Goal: Task Accomplishment & Management: Manage account settings

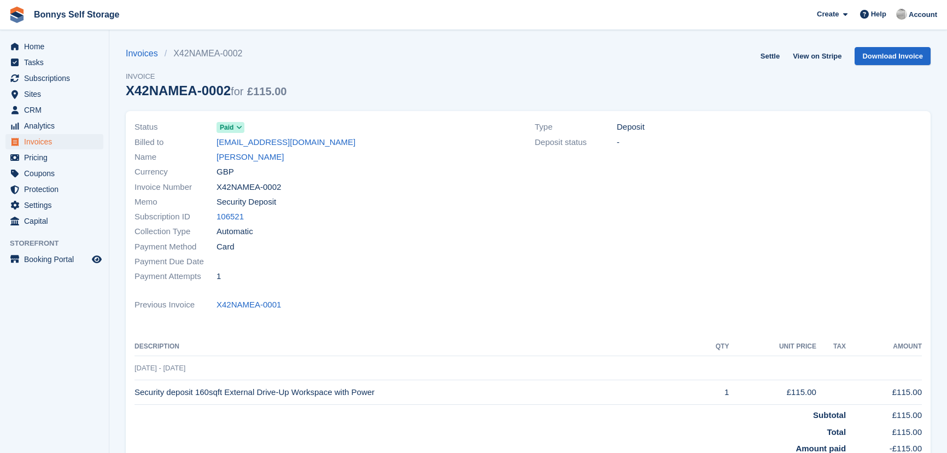
scroll to position [49, 0]
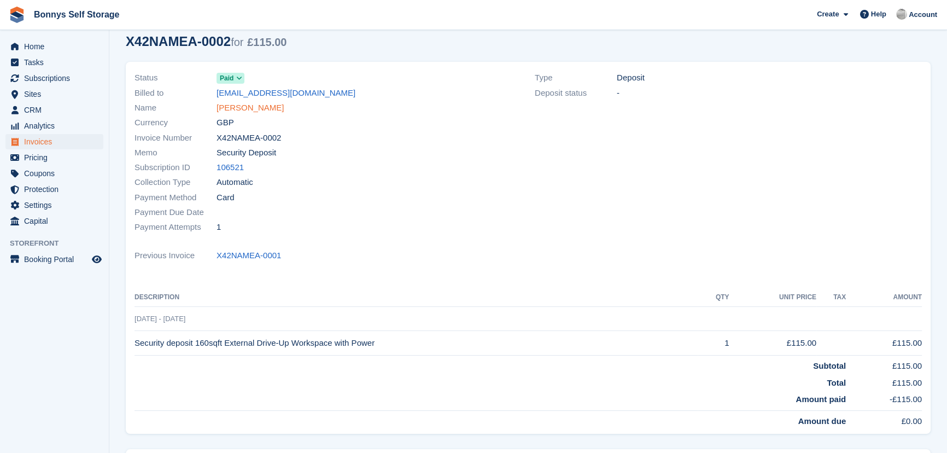
click at [284, 110] on link "Muhammadh Rauther" at bounding box center [250, 108] width 67 height 13
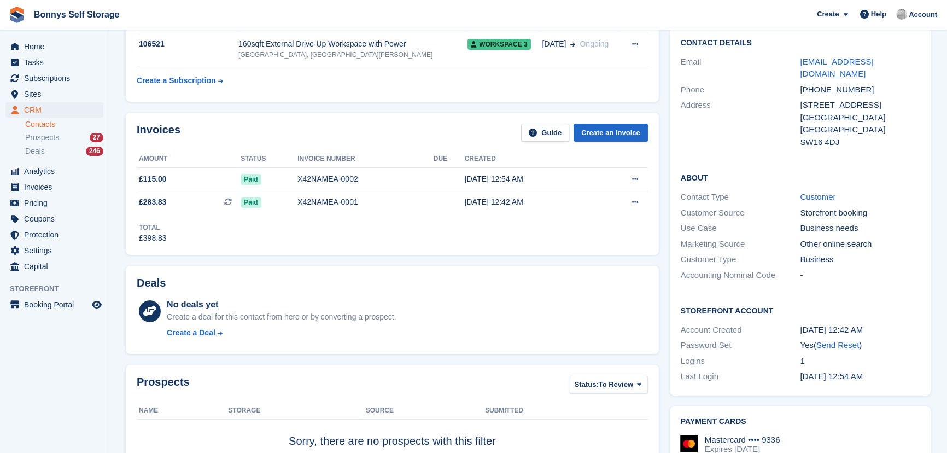
scroll to position [49, 0]
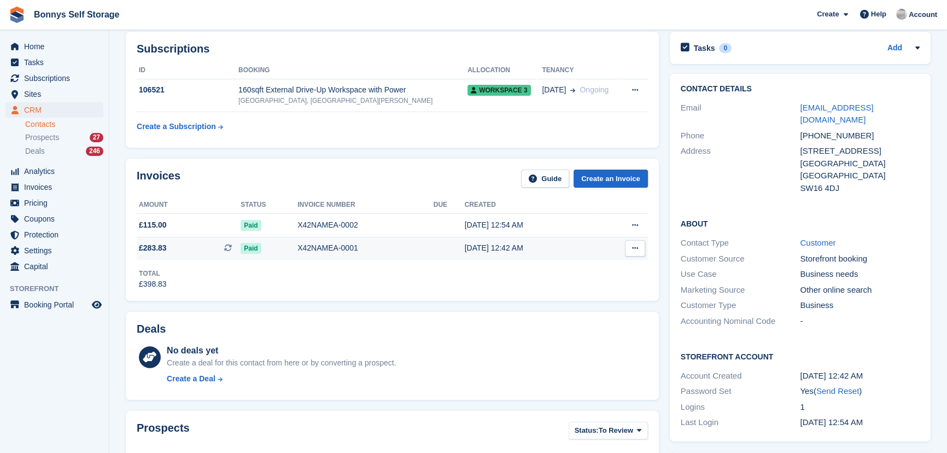
click at [151, 246] on span "£283.83" at bounding box center [153, 247] width 28 height 11
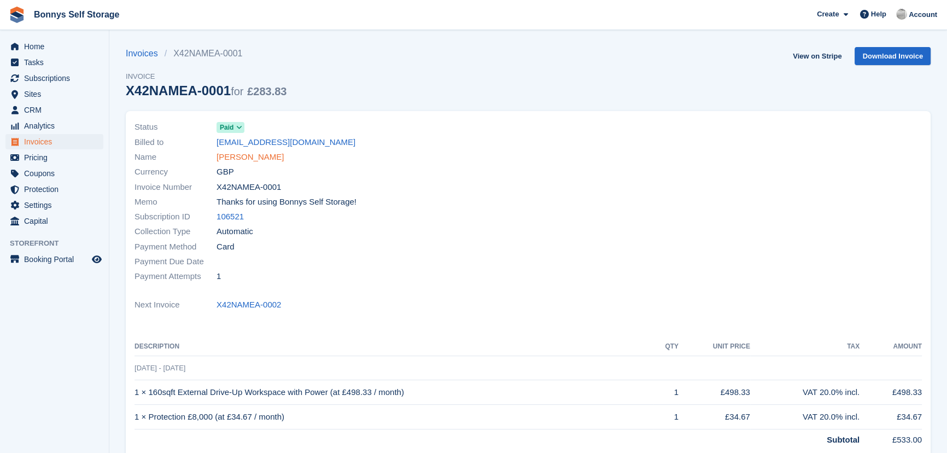
click at [251, 158] on link "[PERSON_NAME]" at bounding box center [250, 157] width 67 height 13
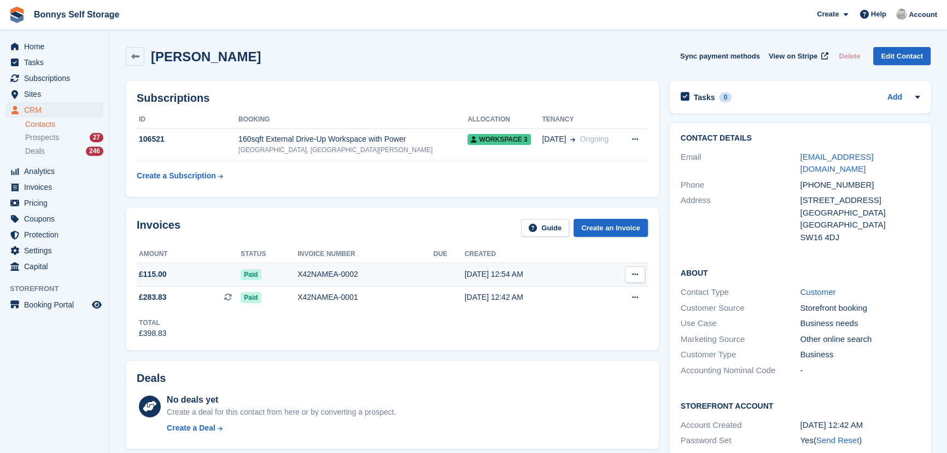
click at [156, 274] on span "£115.00" at bounding box center [153, 274] width 28 height 11
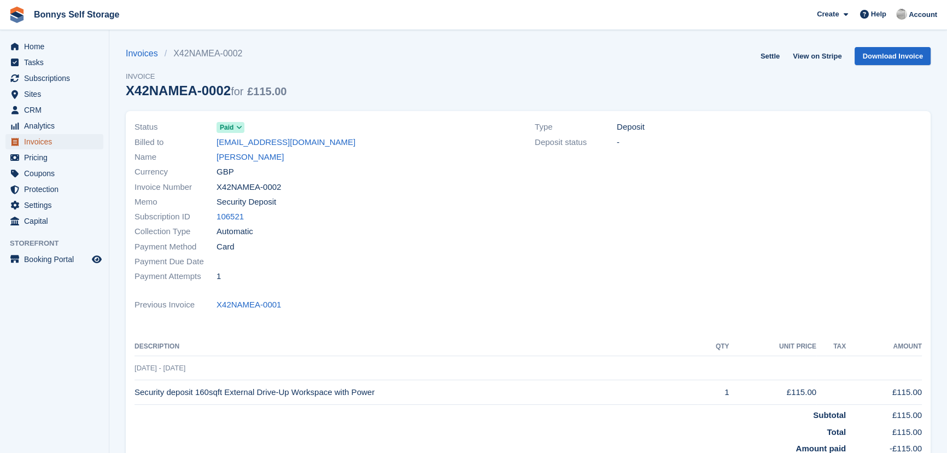
click at [38, 142] on span "Invoices" at bounding box center [57, 141] width 66 height 15
click at [38, 106] on span "CRM" at bounding box center [57, 109] width 66 height 15
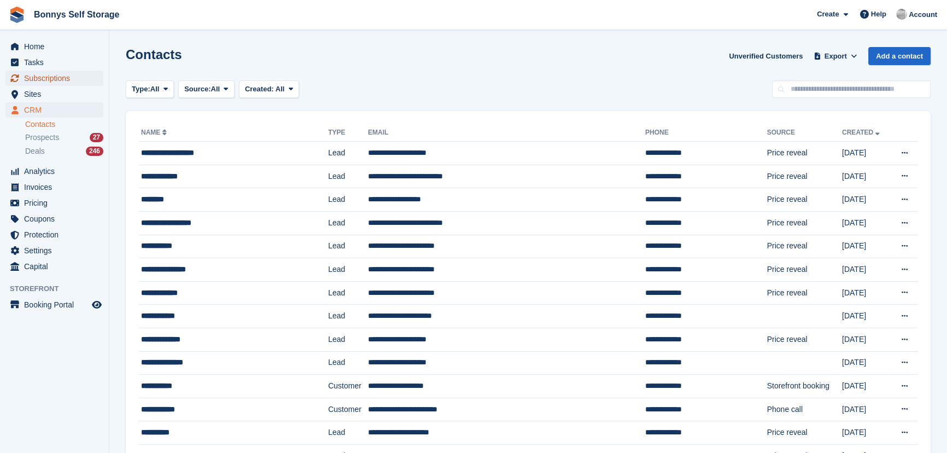
click at [49, 83] on span "Subscriptions" at bounding box center [57, 78] width 66 height 15
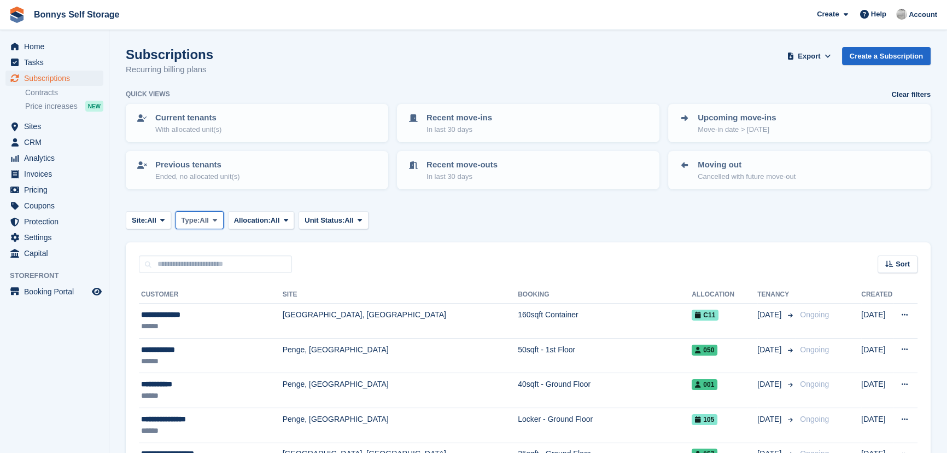
click at [194, 218] on span "Type:" at bounding box center [191, 220] width 19 height 11
click at [251, 304] on link "Active" at bounding box center [227, 305] width 95 height 20
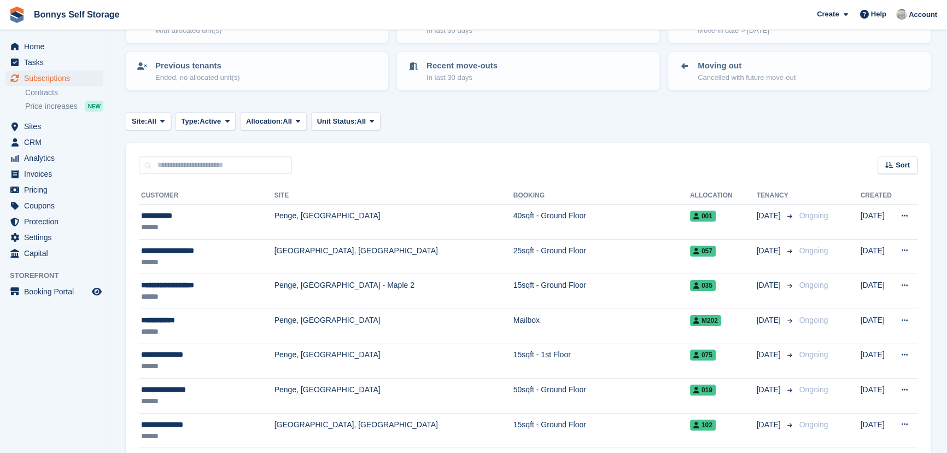
scroll to position [49, 0]
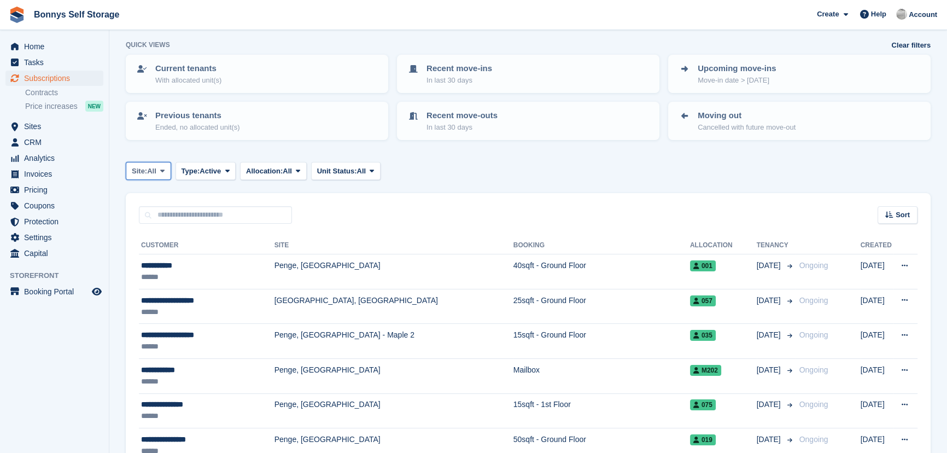
click at [164, 171] on icon at bounding box center [162, 170] width 4 height 7
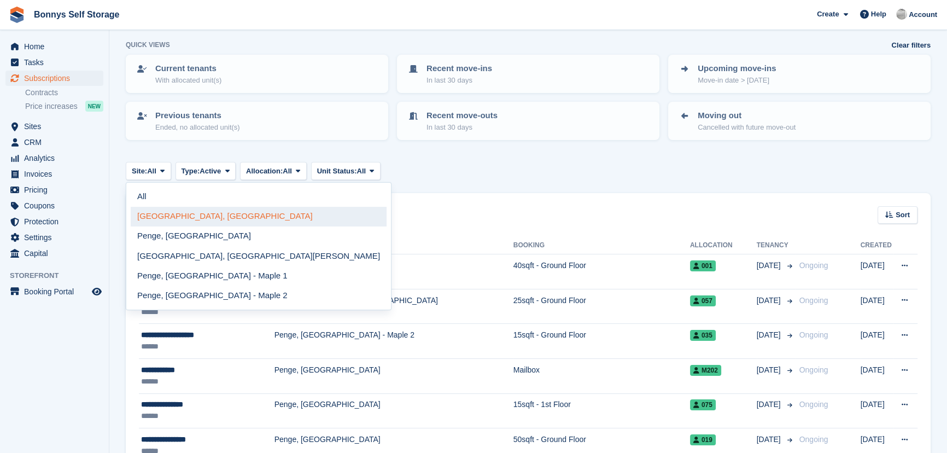
click at [168, 213] on link "[GEOGRAPHIC_DATA], [GEOGRAPHIC_DATA]" at bounding box center [259, 217] width 256 height 20
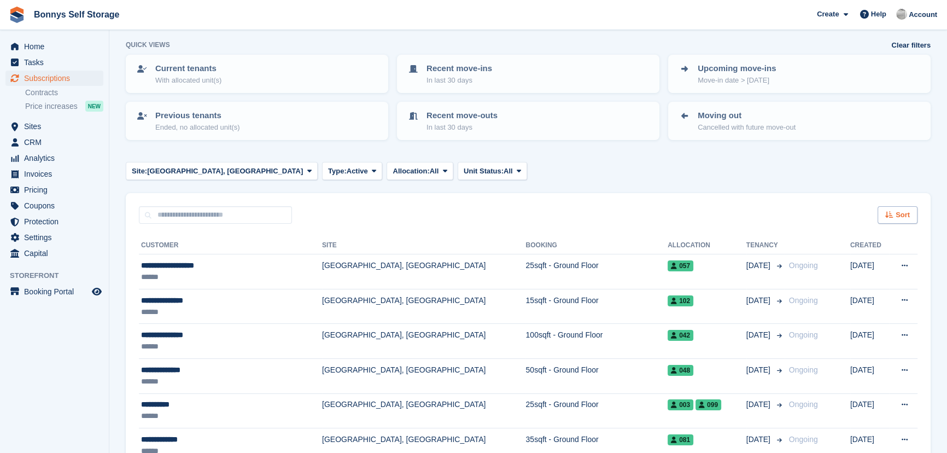
click at [894, 218] on div "Sort" at bounding box center [898, 215] width 40 height 18
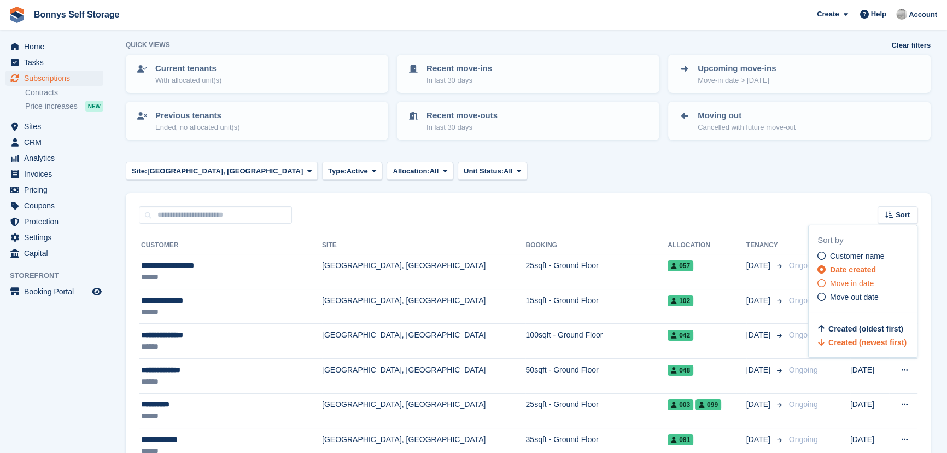
click at [854, 283] on span "Move in date" at bounding box center [852, 283] width 44 height 9
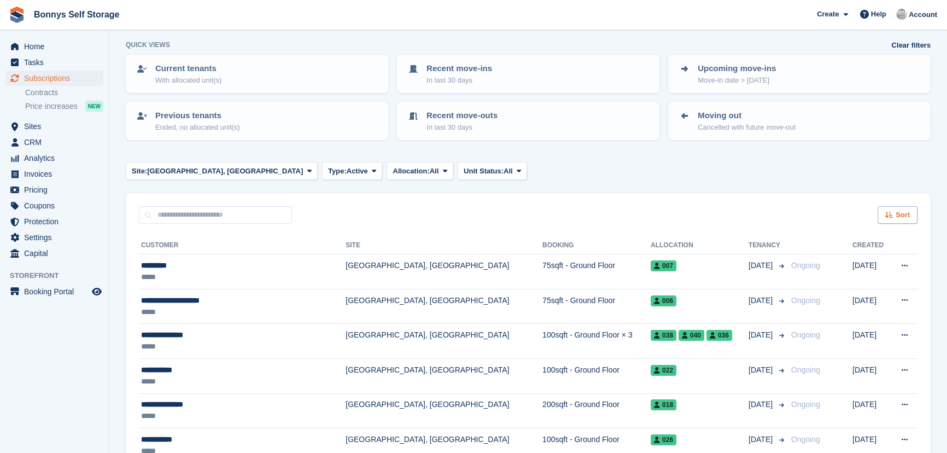
click at [908, 217] on span "Sort" at bounding box center [903, 214] width 14 height 11
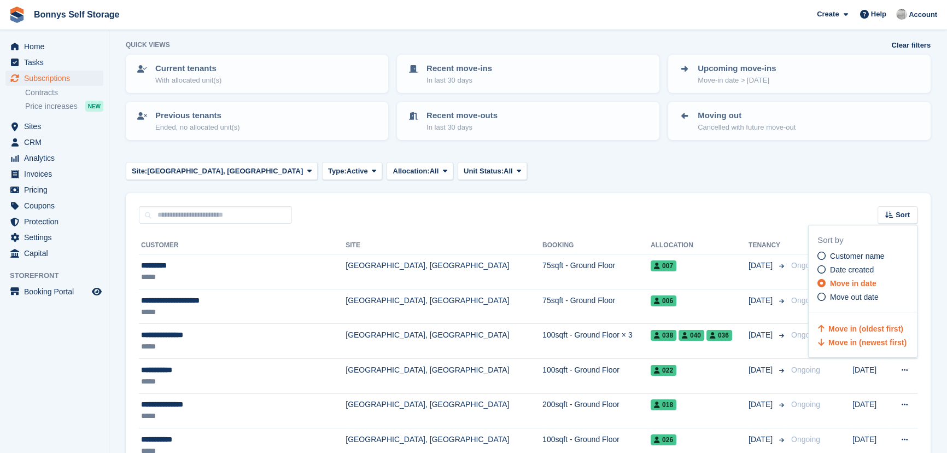
click at [877, 341] on span "Move in (newest first)" at bounding box center [868, 342] width 78 height 9
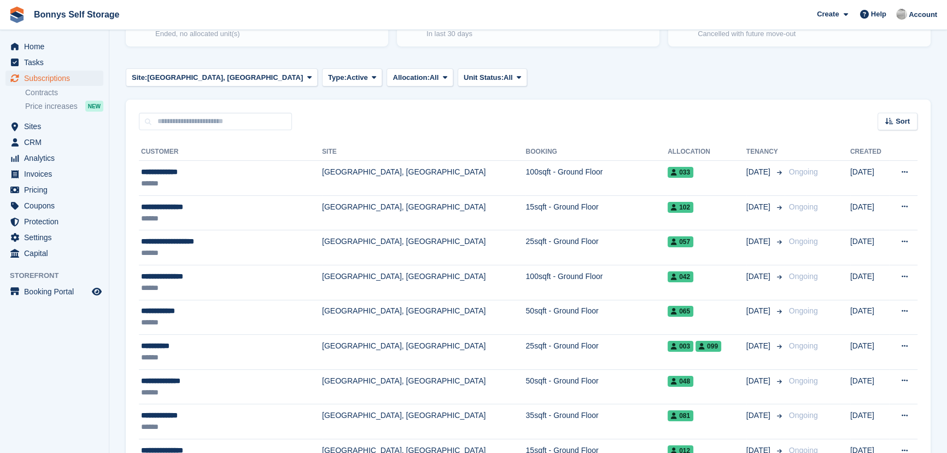
scroll to position [149, 0]
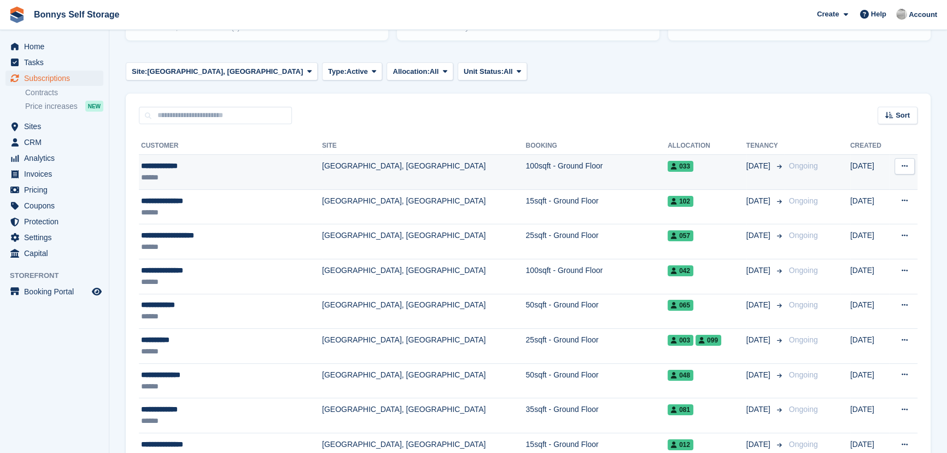
click at [155, 164] on div "**********" at bounding box center [213, 165] width 145 height 11
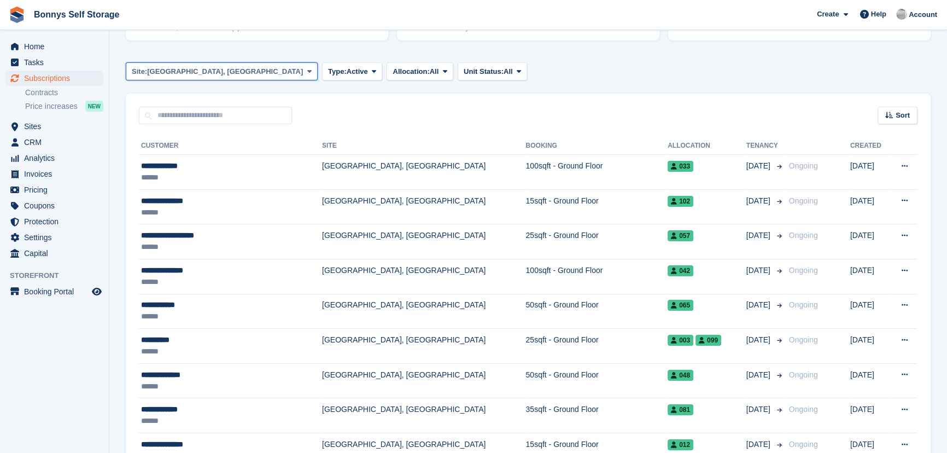
click at [307, 69] on icon at bounding box center [309, 71] width 4 height 7
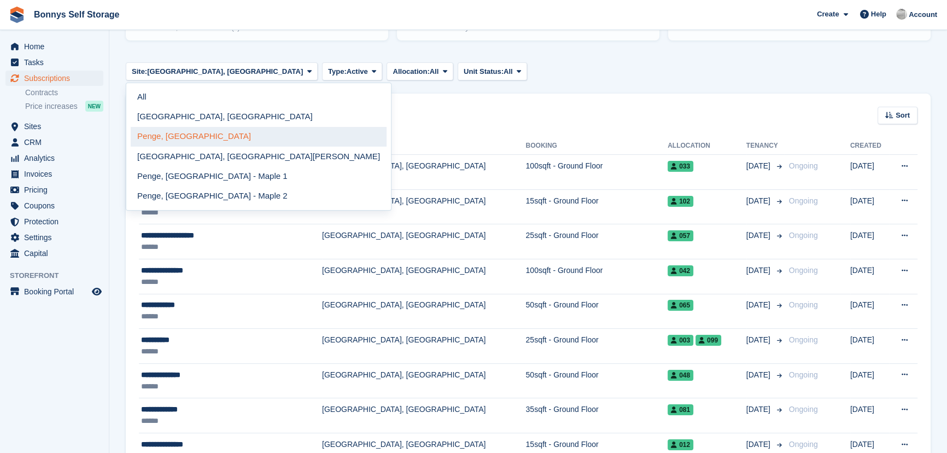
click at [197, 138] on link "Penge, [GEOGRAPHIC_DATA]" at bounding box center [259, 137] width 256 height 20
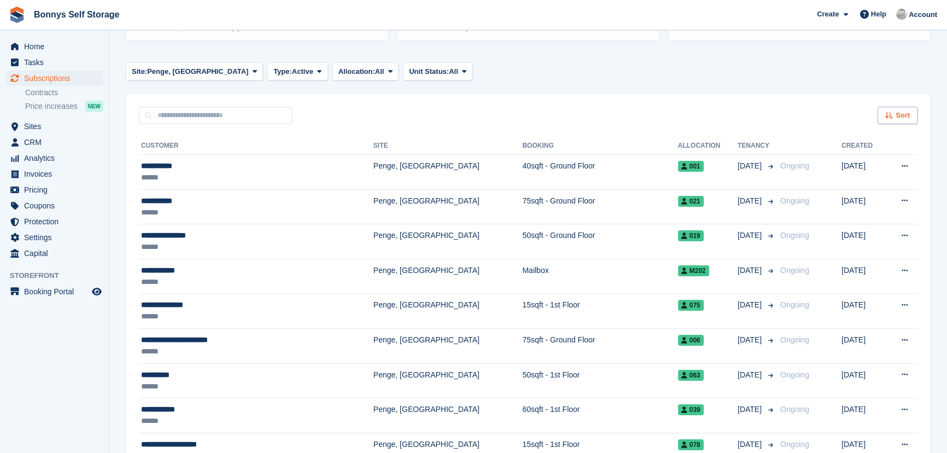
click at [897, 119] on span "Sort" at bounding box center [903, 115] width 14 height 11
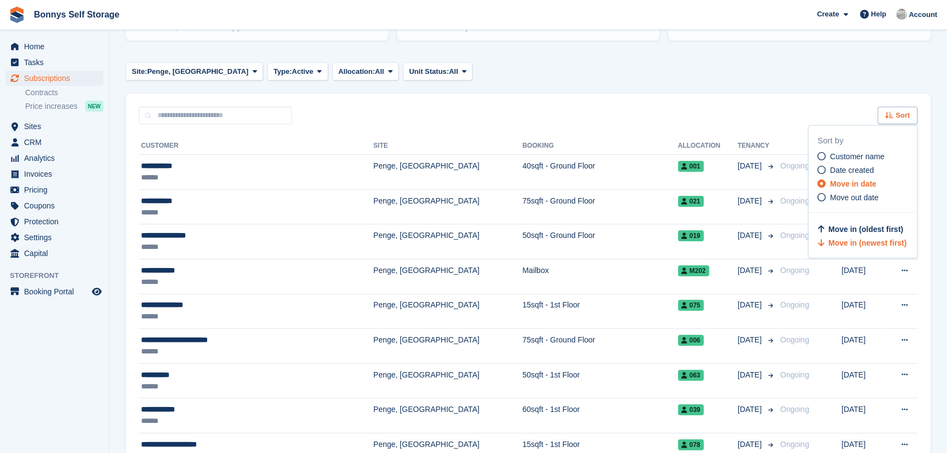
click at [897, 118] on span "Sort" at bounding box center [903, 115] width 14 height 11
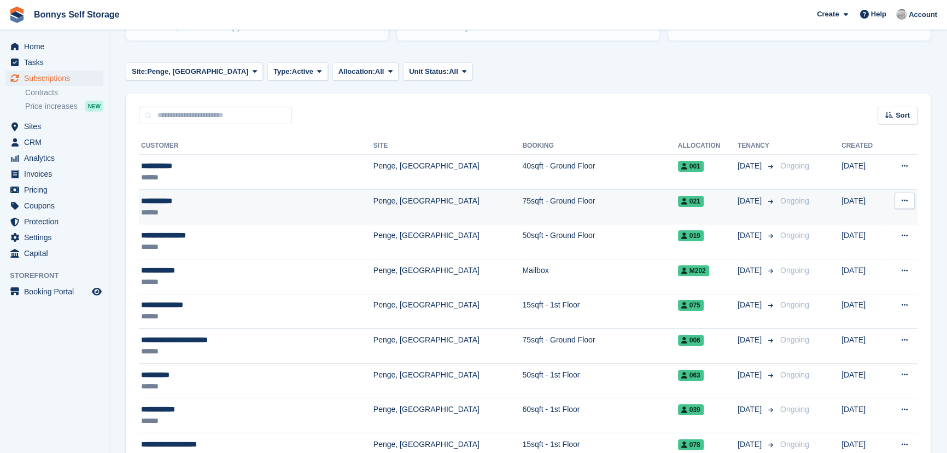
click at [153, 202] on div "**********" at bounding box center [223, 200] width 165 height 11
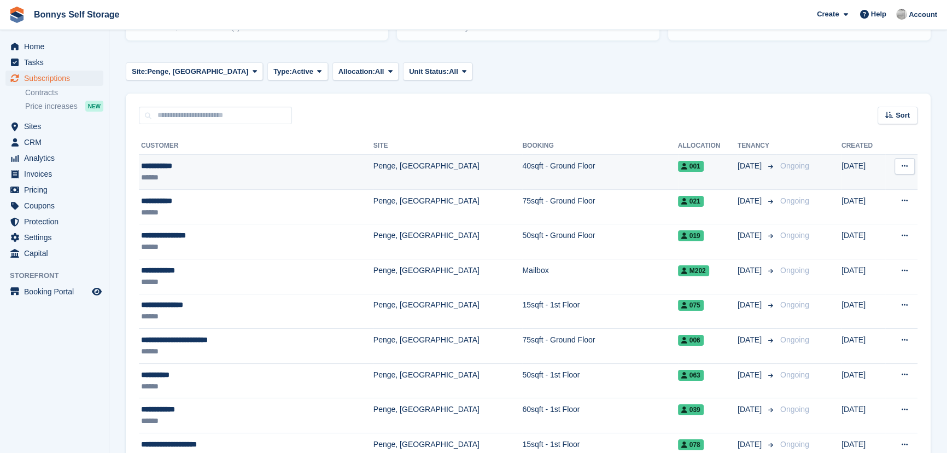
click at [156, 164] on div "**********" at bounding box center [223, 165] width 165 height 11
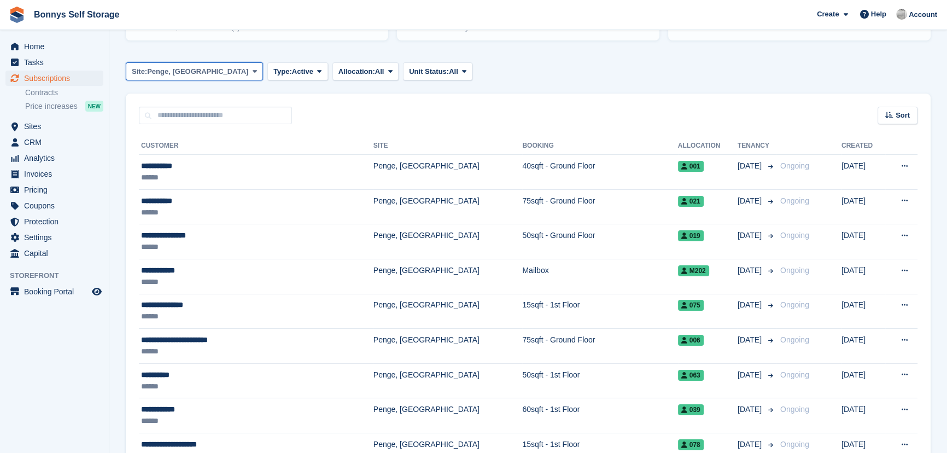
click at [256, 69] on icon at bounding box center [255, 71] width 4 height 7
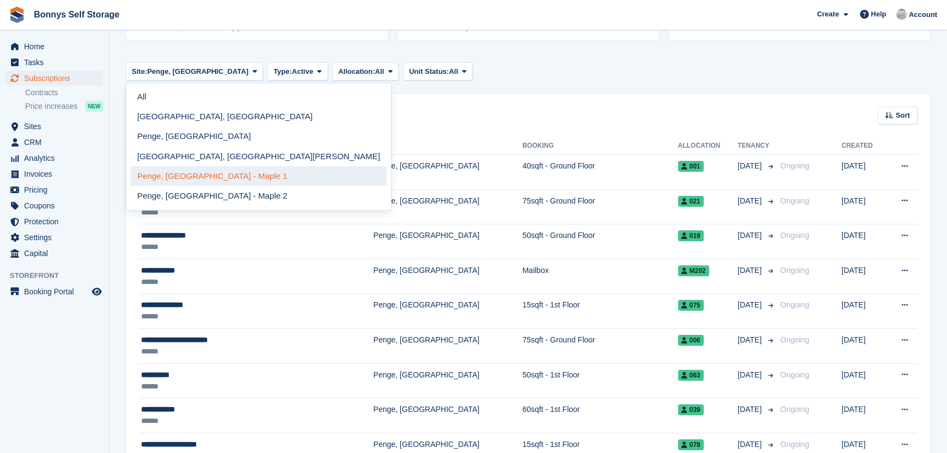
click at [221, 173] on link "Penge, [GEOGRAPHIC_DATA] - Maple 1" at bounding box center [259, 176] width 256 height 20
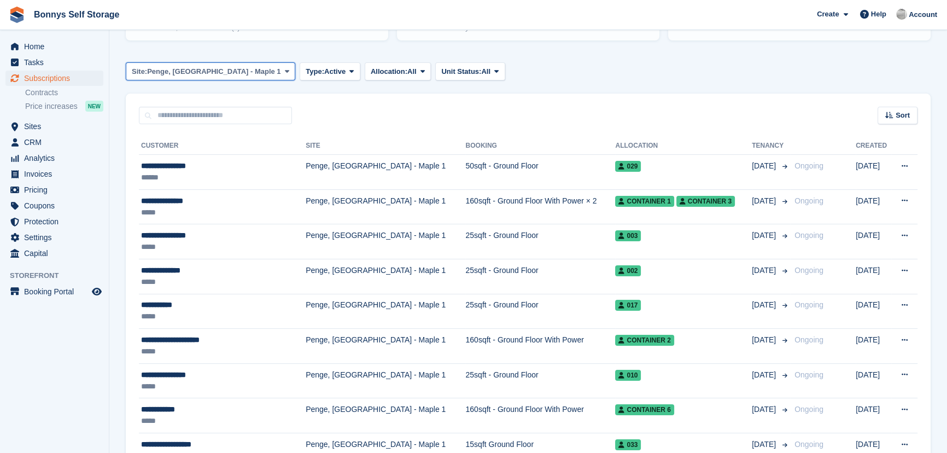
click at [285, 68] on icon at bounding box center [287, 71] width 4 height 7
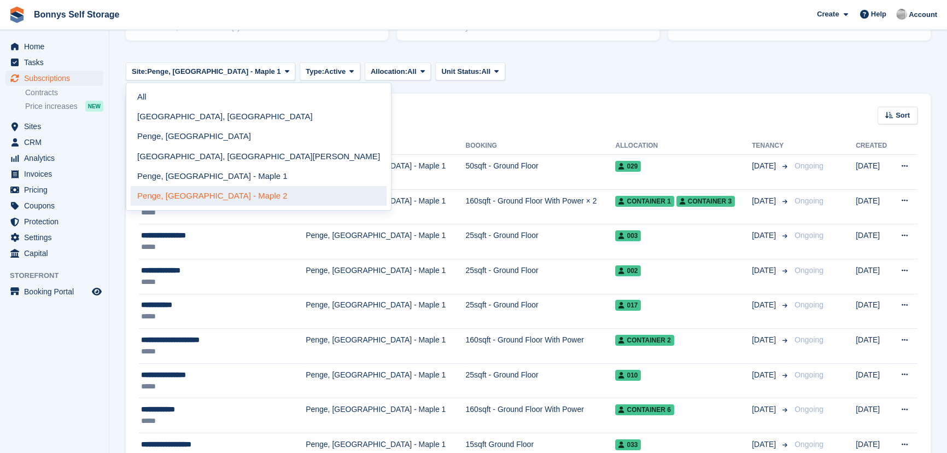
click at [227, 194] on link "Penge, [GEOGRAPHIC_DATA] - Maple 2" at bounding box center [259, 196] width 256 height 20
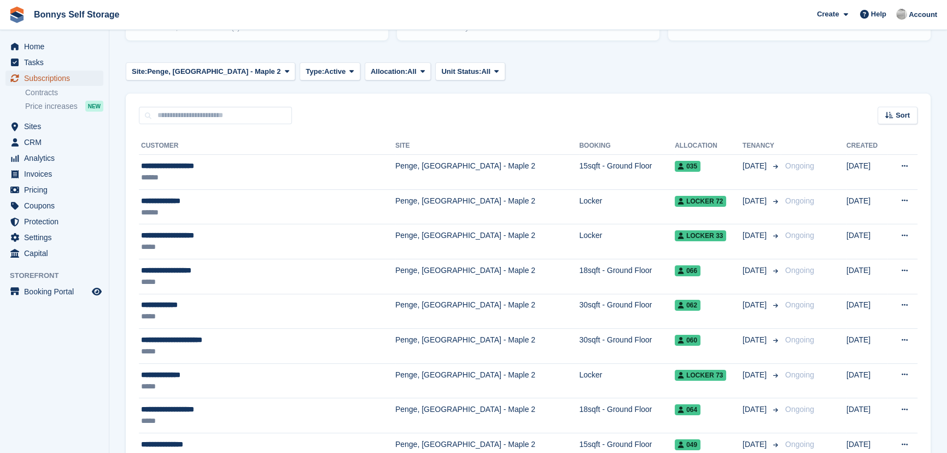
click at [63, 79] on span "Subscriptions" at bounding box center [57, 78] width 66 height 15
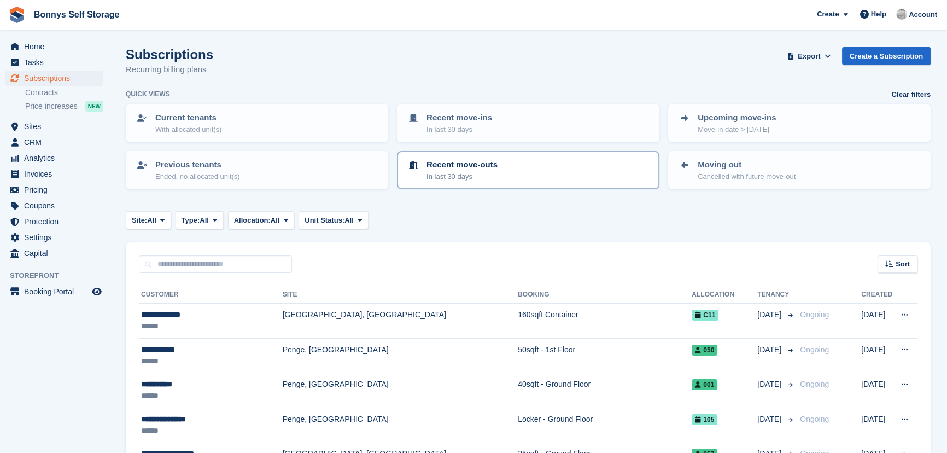
click at [487, 171] on p "In last 30 days" at bounding box center [462, 176] width 71 height 11
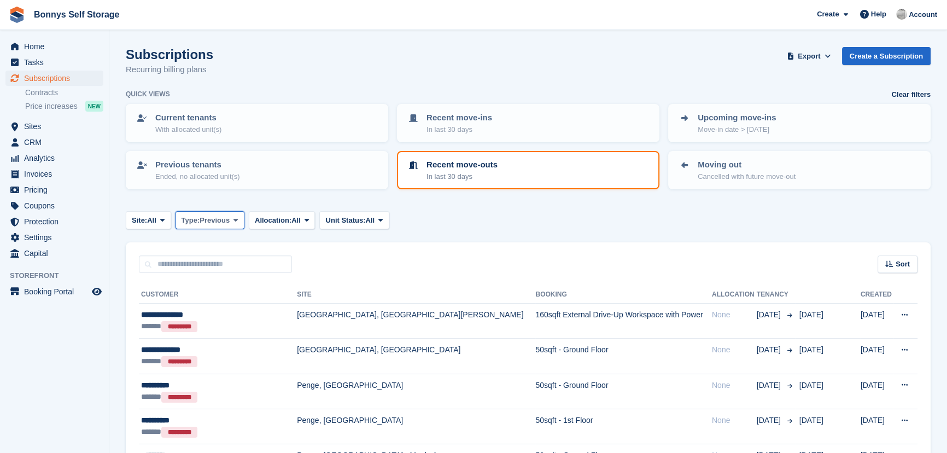
click at [217, 220] on span "Previous" at bounding box center [215, 220] width 30 height 11
click at [230, 287] on link "Previous" at bounding box center [227, 286] width 95 height 20
click at [884, 262] on div "Sort" at bounding box center [898, 264] width 40 height 18
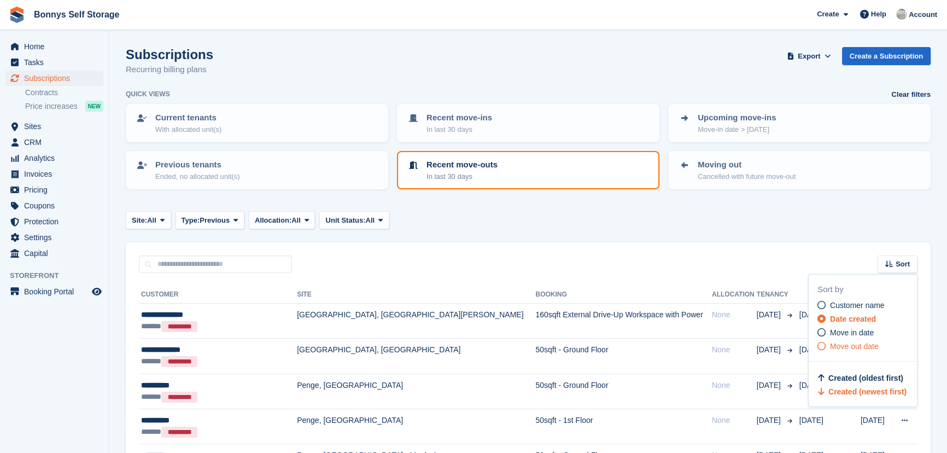
click at [875, 344] on span "Move out date" at bounding box center [854, 346] width 49 height 9
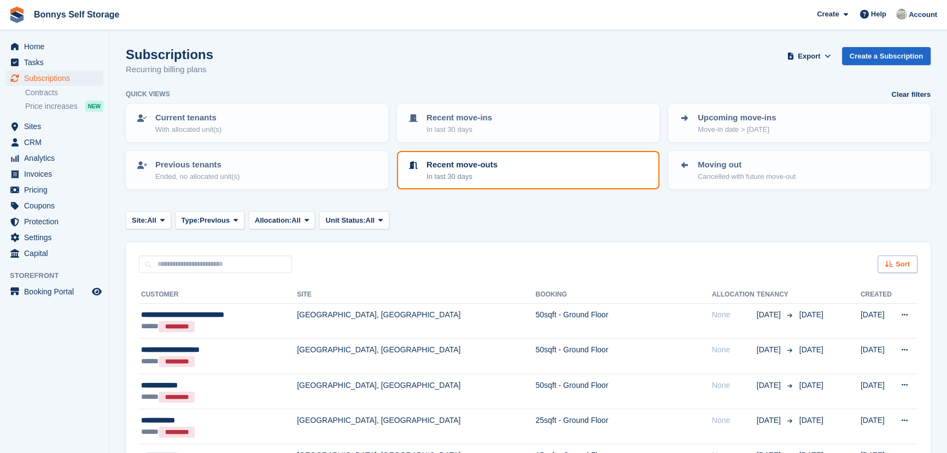
click at [903, 264] on span "Sort" at bounding box center [903, 264] width 14 height 11
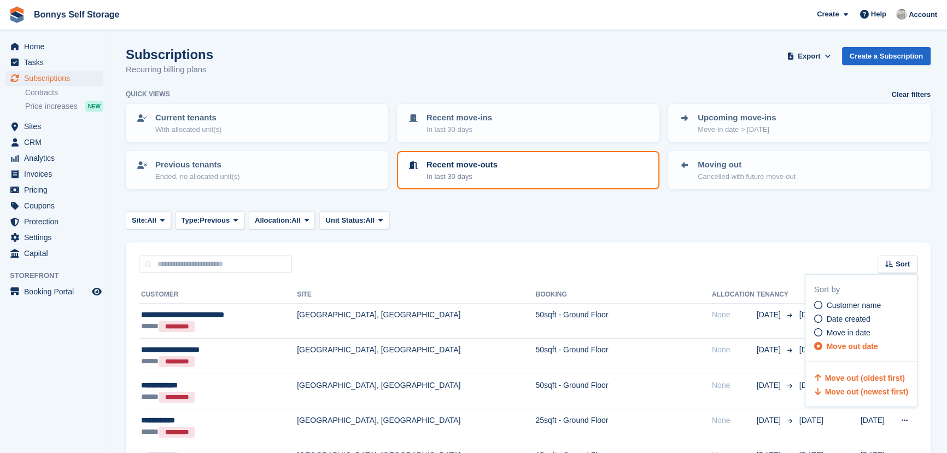
click at [872, 393] on span "Move out (newest first)" at bounding box center [866, 391] width 83 height 9
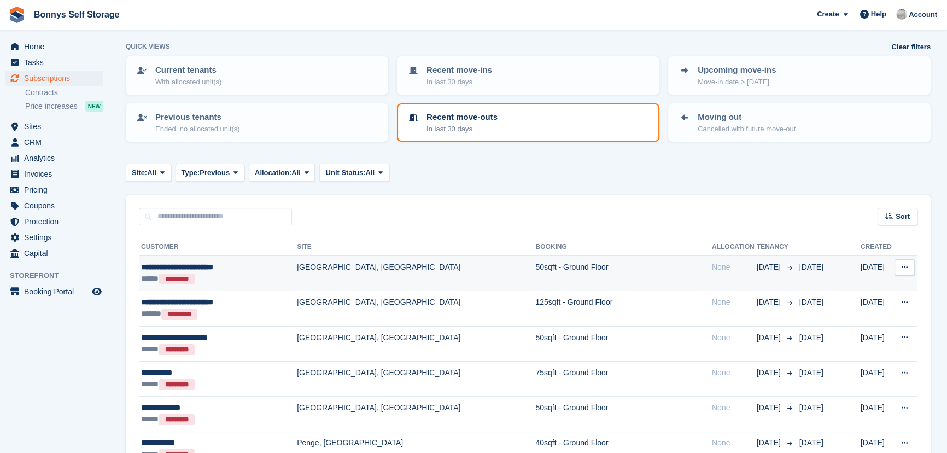
scroll to position [49, 0]
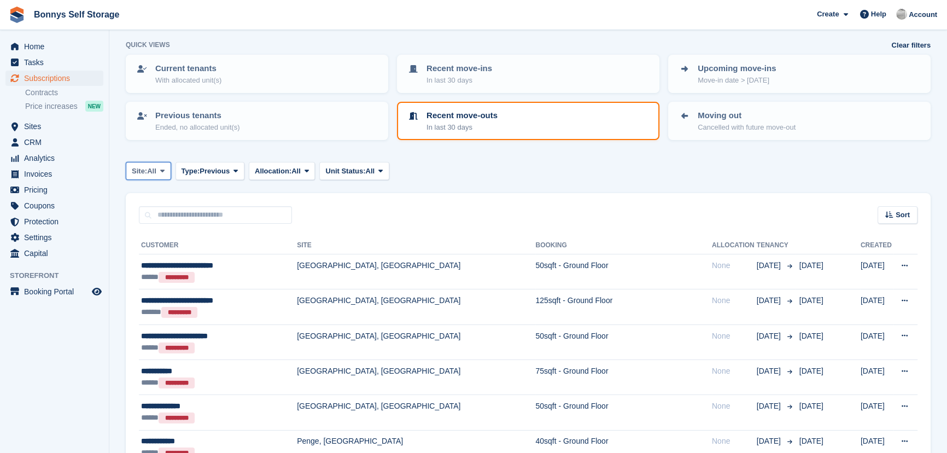
click at [147, 166] on span "Site:" at bounding box center [139, 171] width 15 height 11
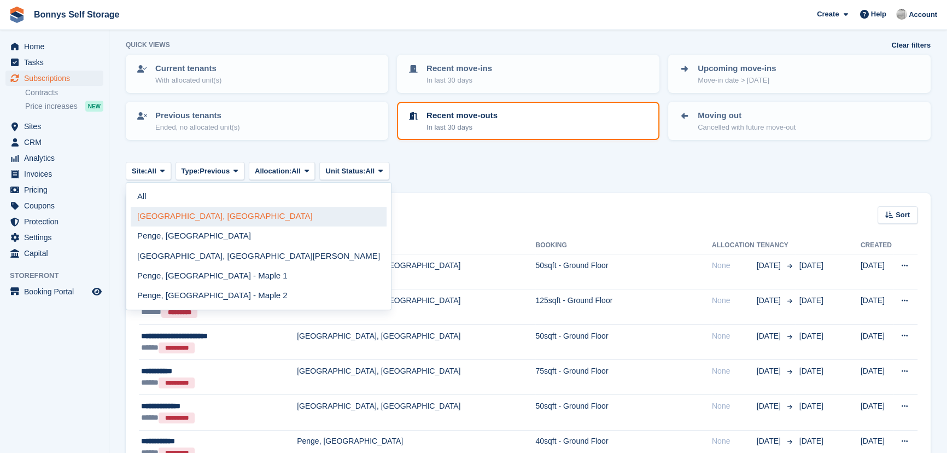
click at [168, 220] on link "[GEOGRAPHIC_DATA], [GEOGRAPHIC_DATA]" at bounding box center [259, 217] width 256 height 20
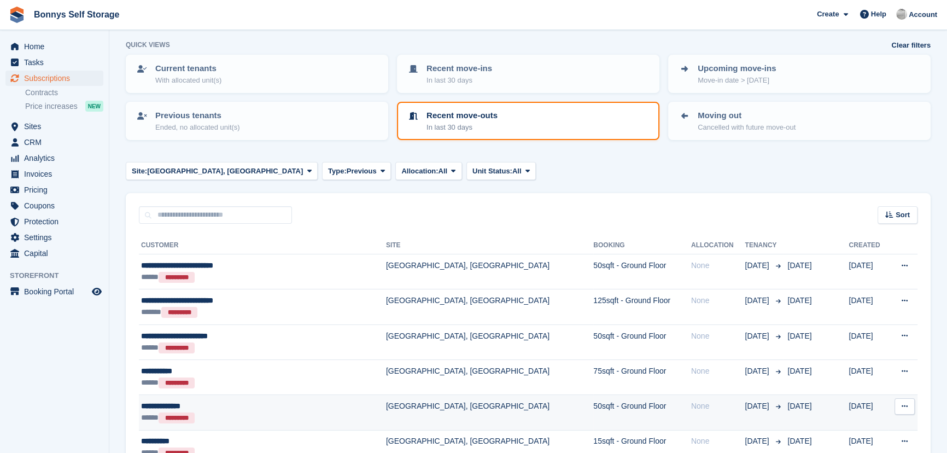
click at [159, 406] on div "**********" at bounding box center [237, 405] width 193 height 11
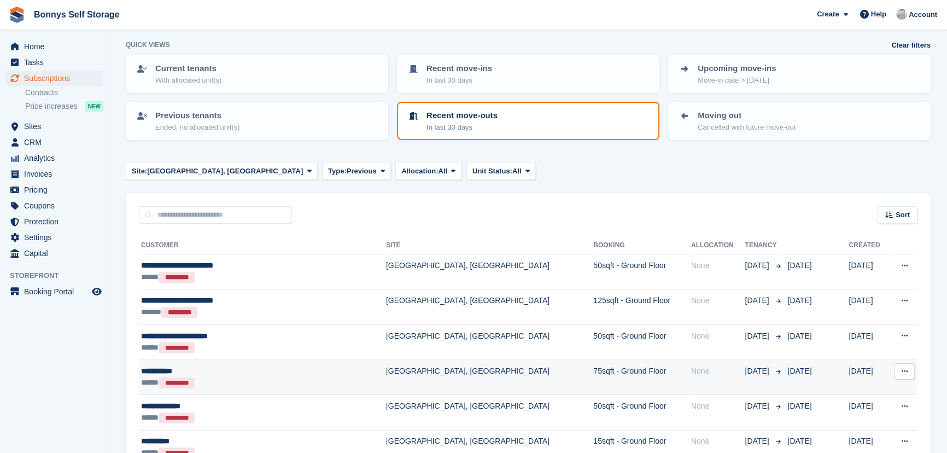
click at [150, 373] on div "**********" at bounding box center [237, 370] width 193 height 11
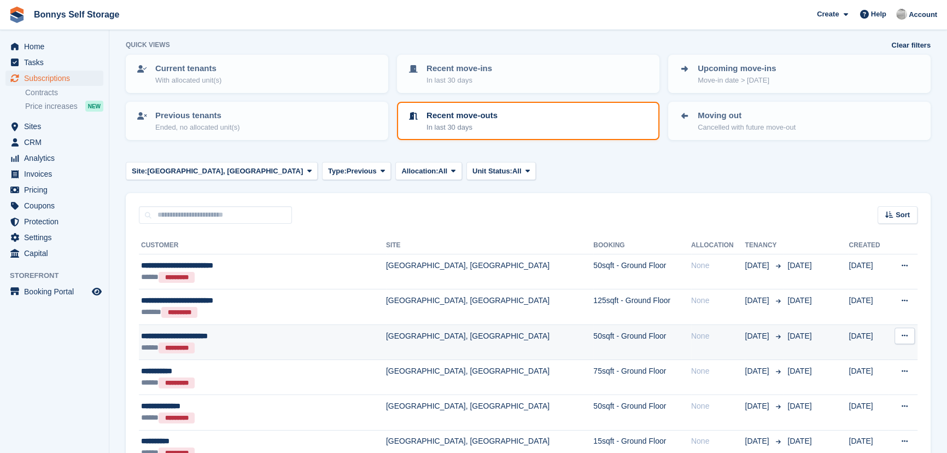
click at [174, 337] on div "**********" at bounding box center [237, 335] width 193 height 11
click at [155, 337] on div "**********" at bounding box center [237, 335] width 193 height 11
click at [218, 338] on div "**********" at bounding box center [237, 335] width 193 height 11
click at [386, 335] on td "[GEOGRAPHIC_DATA], [GEOGRAPHIC_DATA]" at bounding box center [489, 341] width 207 height 35
click at [150, 346] on div "***** *********" at bounding box center [237, 348] width 193 height 12
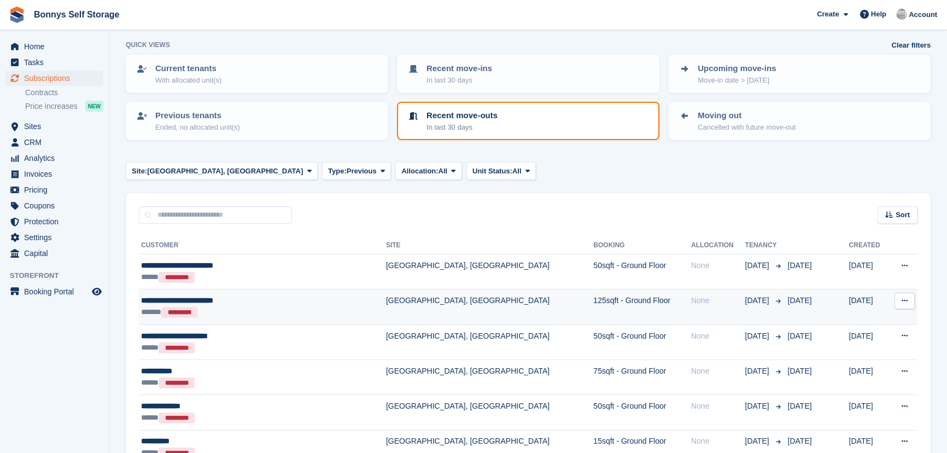
click at [174, 302] on div "**********" at bounding box center [237, 300] width 193 height 11
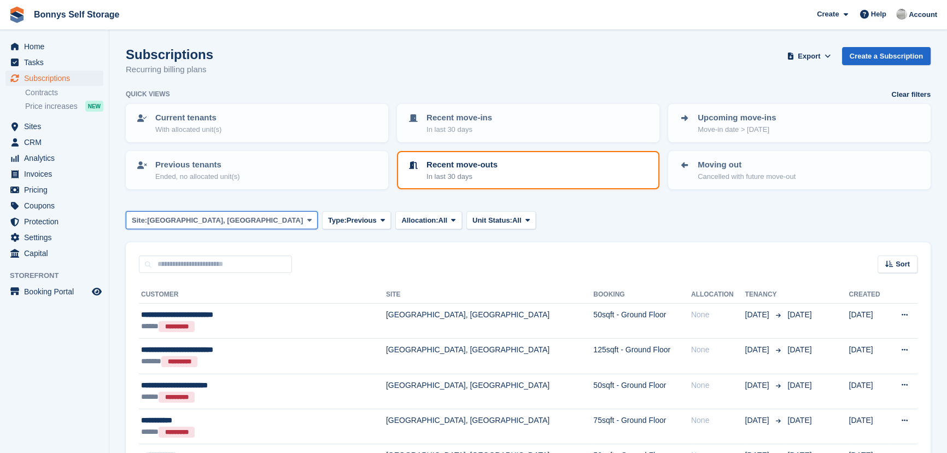
click at [226, 218] on span "[GEOGRAPHIC_DATA], [GEOGRAPHIC_DATA]" at bounding box center [225, 220] width 156 height 11
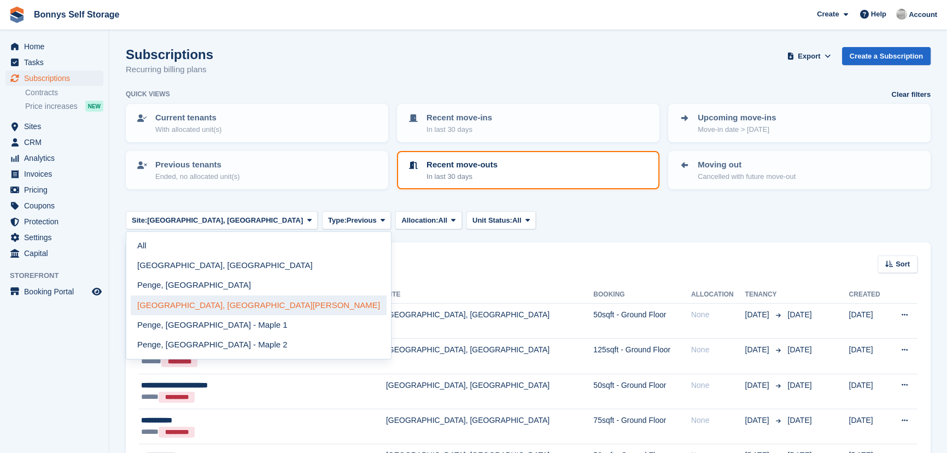
click at [166, 307] on link "[GEOGRAPHIC_DATA], [GEOGRAPHIC_DATA][PERSON_NAME]" at bounding box center [259, 305] width 256 height 20
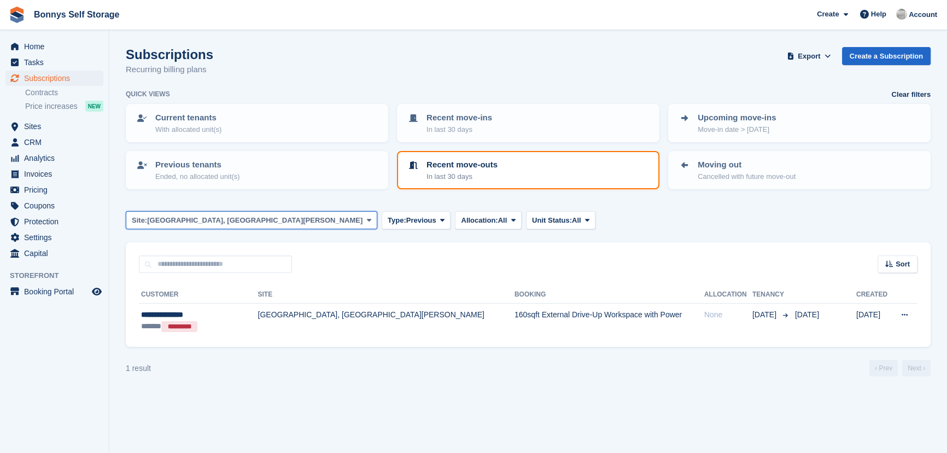
click at [231, 218] on span "[GEOGRAPHIC_DATA], [GEOGRAPHIC_DATA][PERSON_NAME]" at bounding box center [254, 220] width 215 height 11
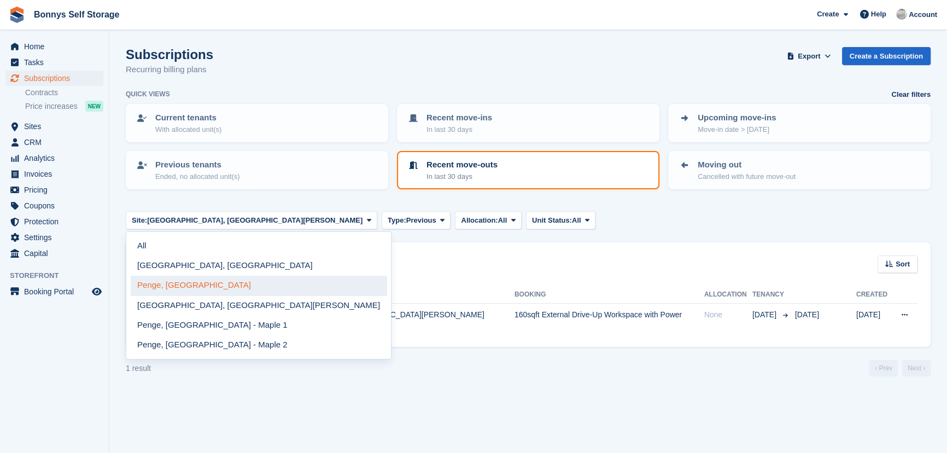
click at [188, 287] on link "Penge, [GEOGRAPHIC_DATA]" at bounding box center [259, 286] width 256 height 20
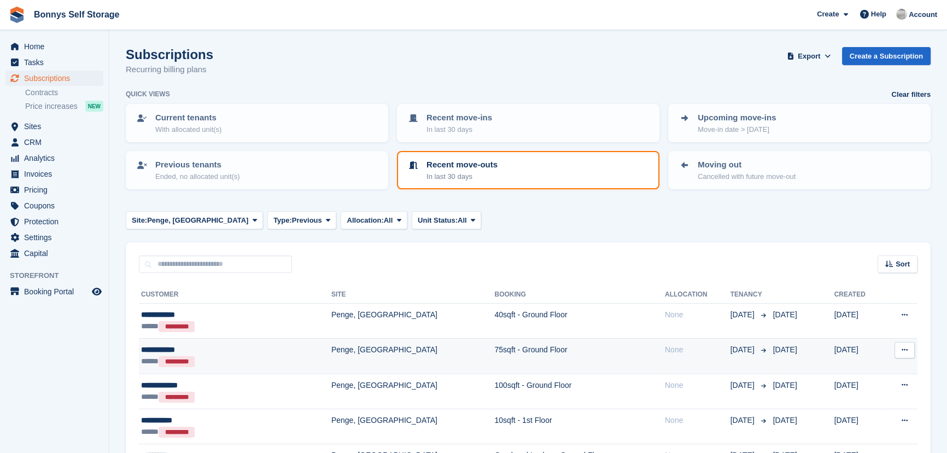
click at [159, 349] on div "**********" at bounding box center [202, 349] width 123 height 11
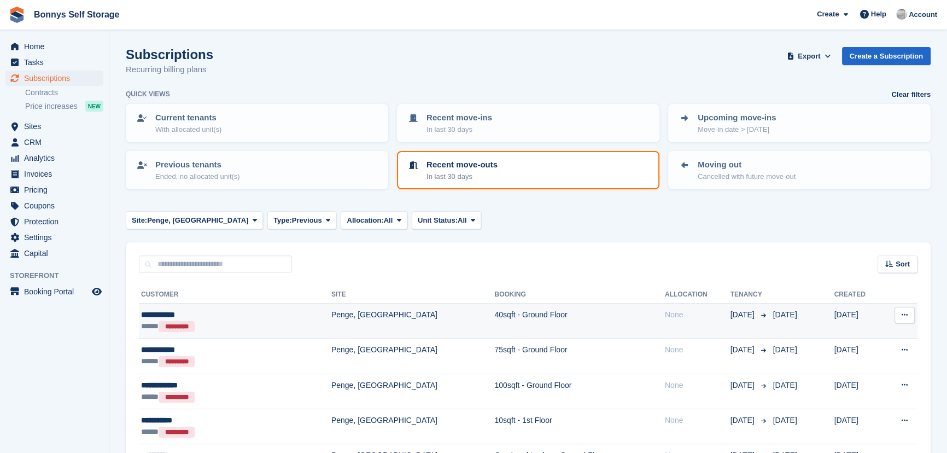
click at [166, 313] on div "**********" at bounding box center [202, 314] width 123 height 11
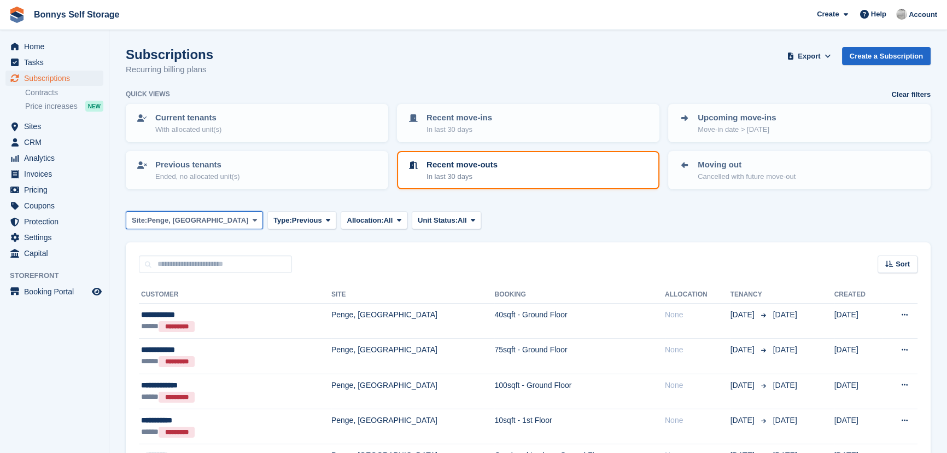
click at [162, 216] on span "Penge, [GEOGRAPHIC_DATA]" at bounding box center [197, 220] width 101 height 11
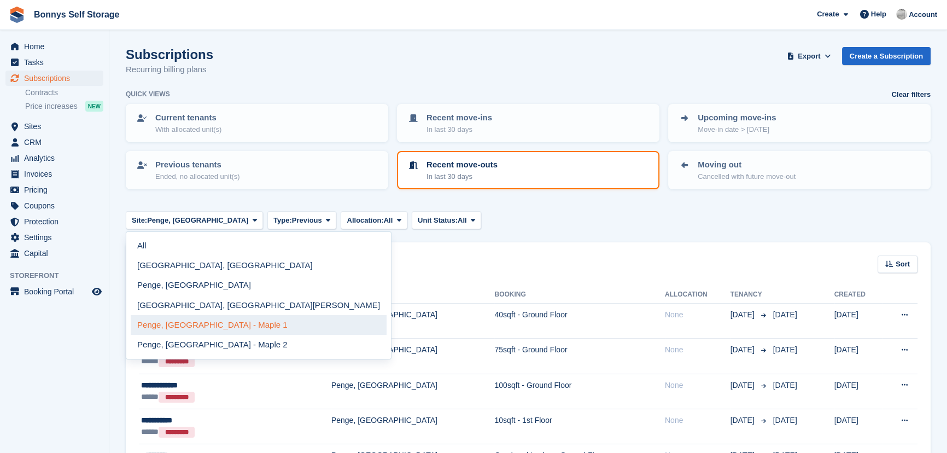
click at [197, 326] on link "Penge, [GEOGRAPHIC_DATA] - Maple 1" at bounding box center [259, 325] width 256 height 20
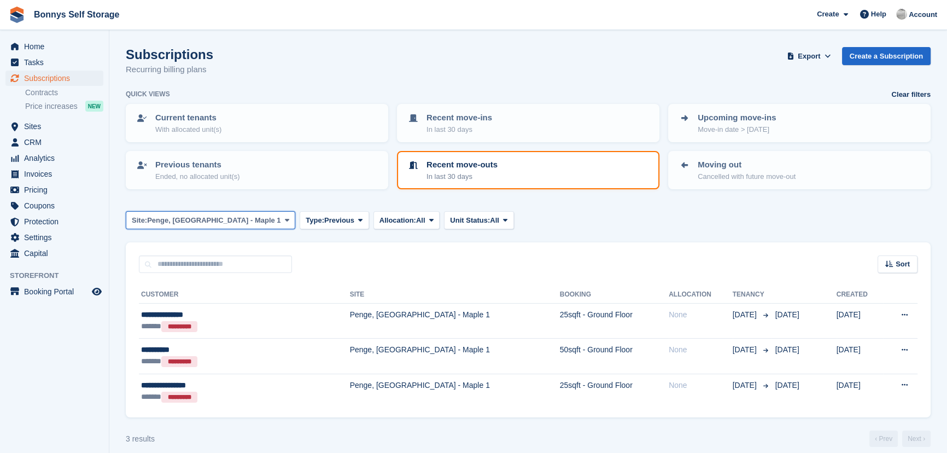
click at [206, 224] on span "Penge, [GEOGRAPHIC_DATA] - Maple 1" at bounding box center [213, 220] width 133 height 11
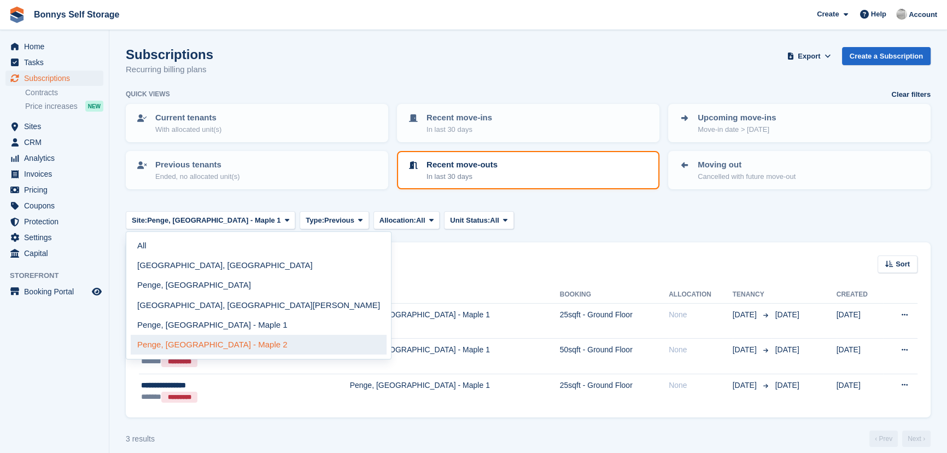
click at [202, 350] on link "Penge, [GEOGRAPHIC_DATA] - Maple 2" at bounding box center [259, 345] width 256 height 20
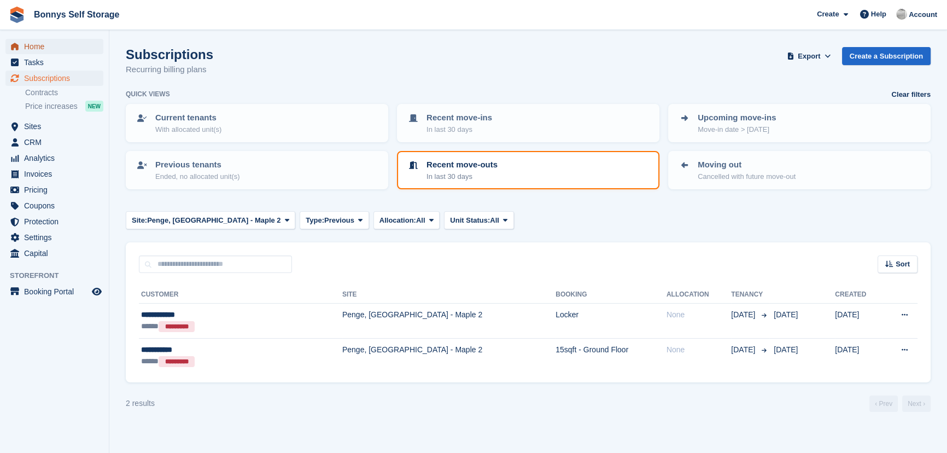
click at [28, 49] on span "Home" at bounding box center [57, 46] width 66 height 15
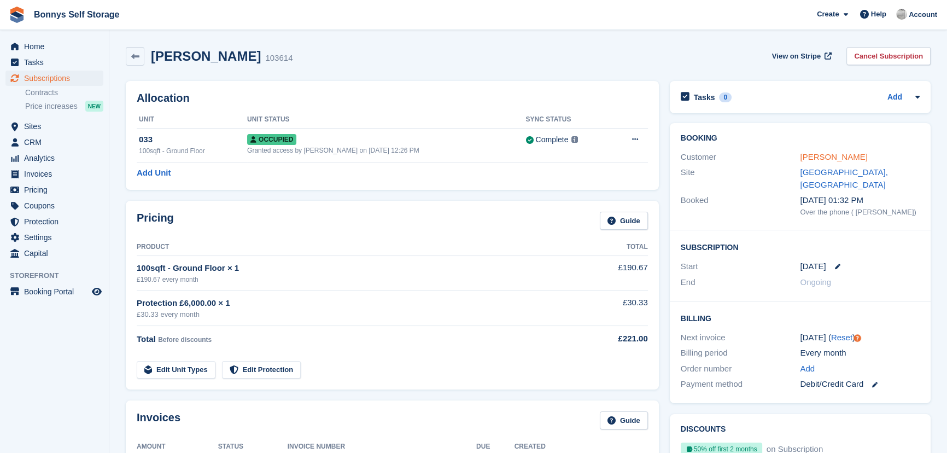
click at [820, 155] on link "Matthew Jones" at bounding box center [833, 156] width 67 height 9
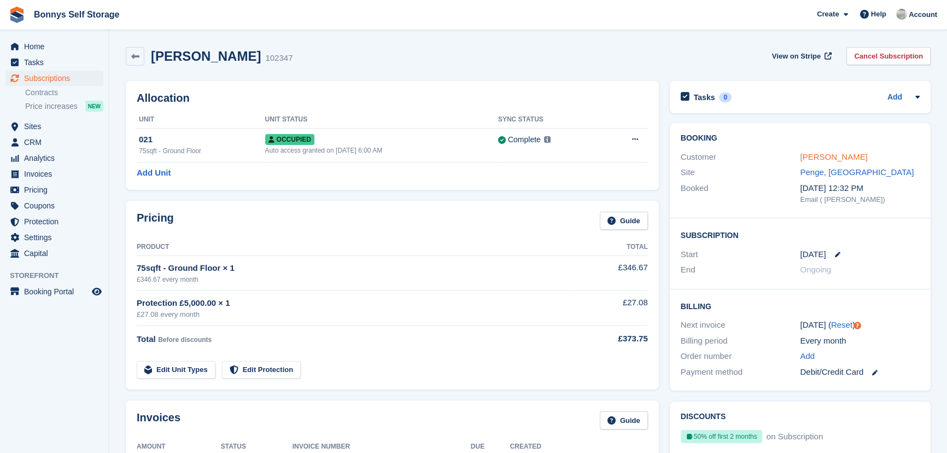
click at [812, 160] on link "Rick Locker" at bounding box center [833, 156] width 67 height 9
click at [815, 159] on link "Brian Adams" at bounding box center [833, 156] width 67 height 9
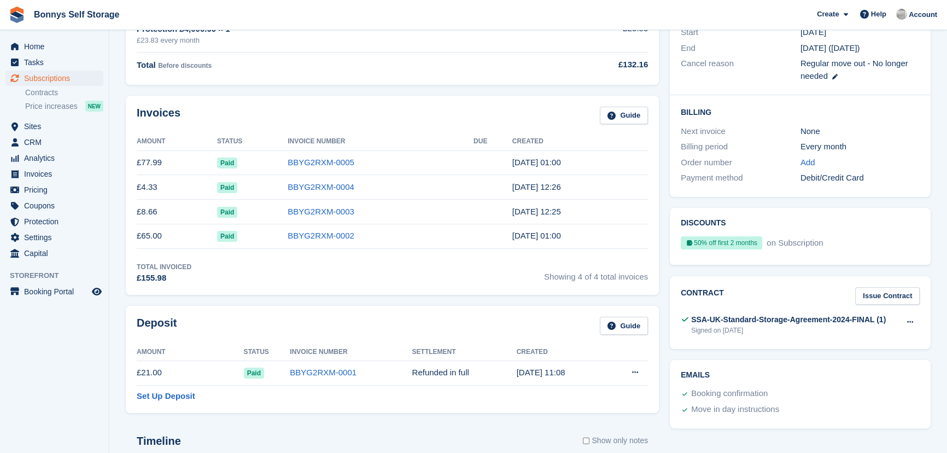
scroll to position [49, 0]
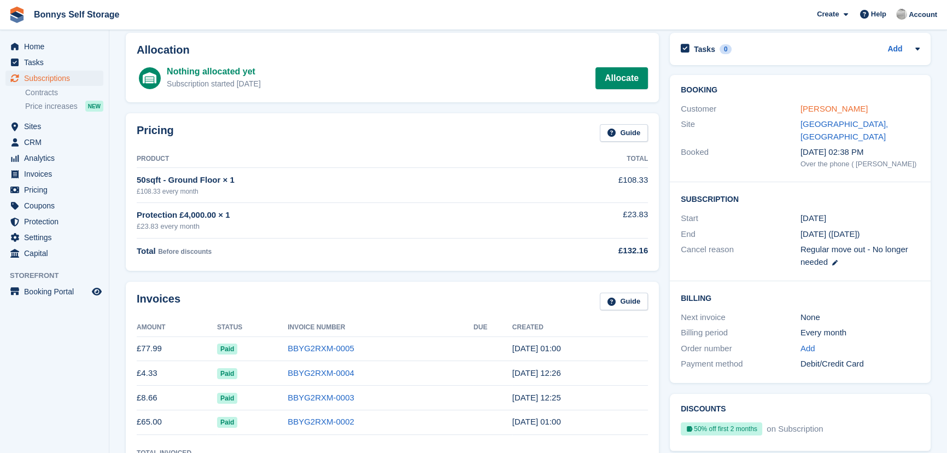
click at [844, 107] on link "[PERSON_NAME]" at bounding box center [834, 108] width 67 height 9
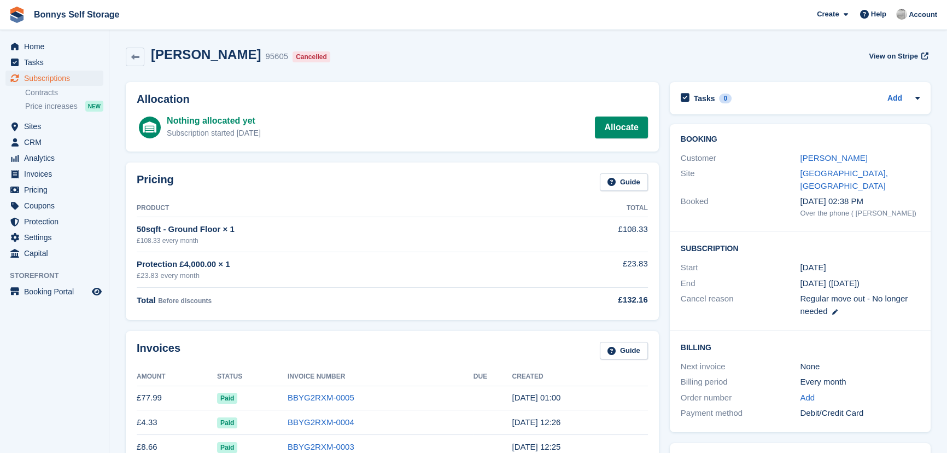
scroll to position [49, 0]
click at [833, 158] on link "Nikki Gilby" at bounding box center [833, 157] width 67 height 9
click at [844, 153] on link "[PERSON_NAME]" at bounding box center [833, 157] width 67 height 9
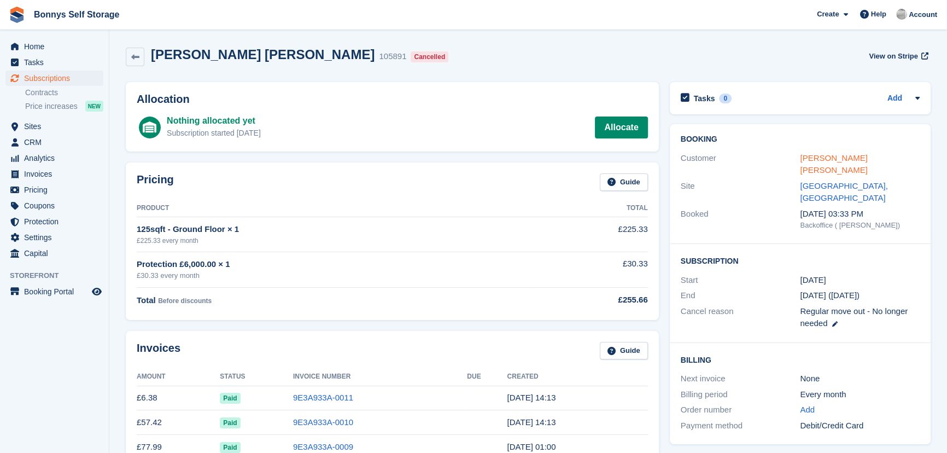
click at [859, 159] on link "Ian William Campbell Evans" at bounding box center [833, 164] width 67 height 22
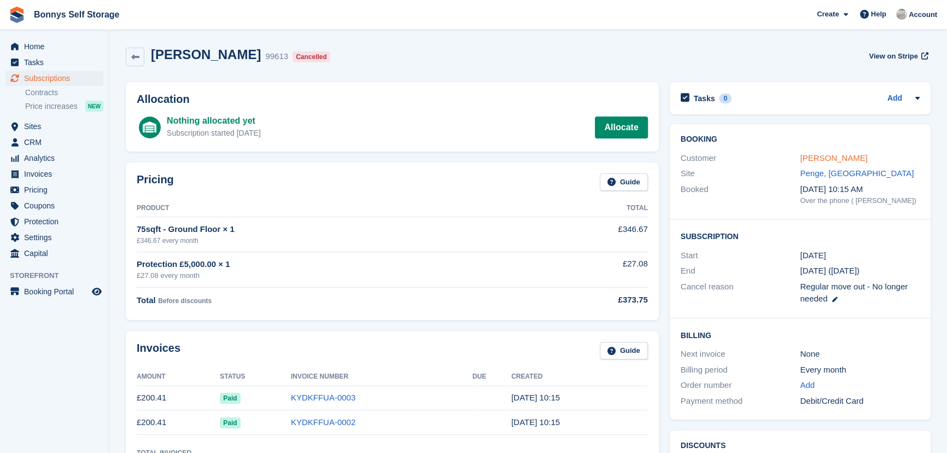
click at [818, 156] on link "[PERSON_NAME]" at bounding box center [833, 157] width 67 height 9
click at [817, 158] on link "Kieran Rawal" at bounding box center [834, 157] width 67 height 9
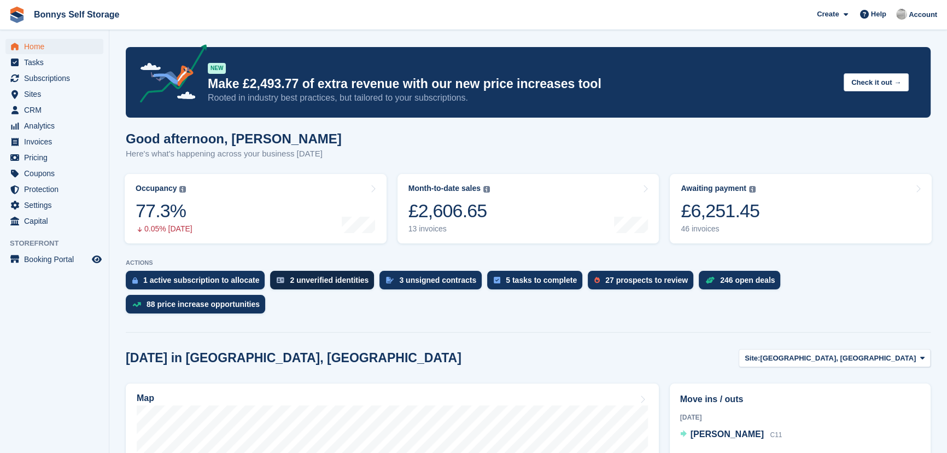
click at [308, 280] on div "2 unverified identities" at bounding box center [329, 280] width 79 height 9
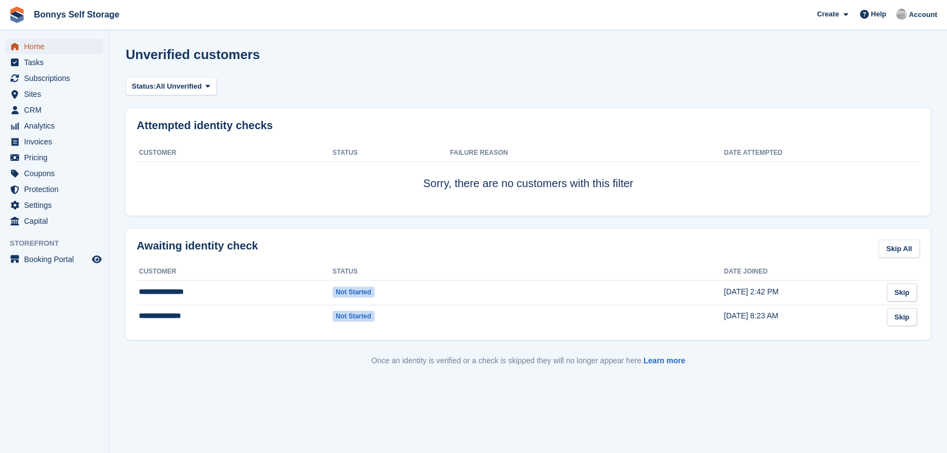
click at [32, 44] on span "Home" at bounding box center [57, 46] width 66 height 15
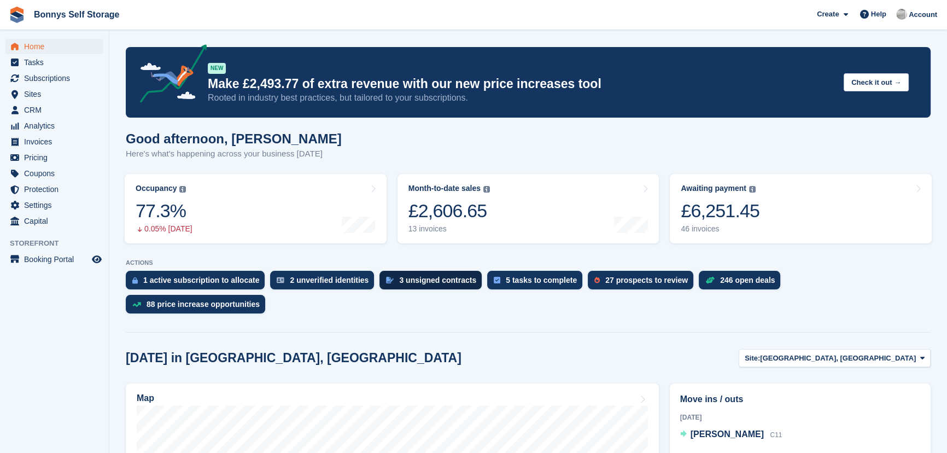
click at [405, 281] on div "3 unsigned contracts" at bounding box center [437, 280] width 77 height 9
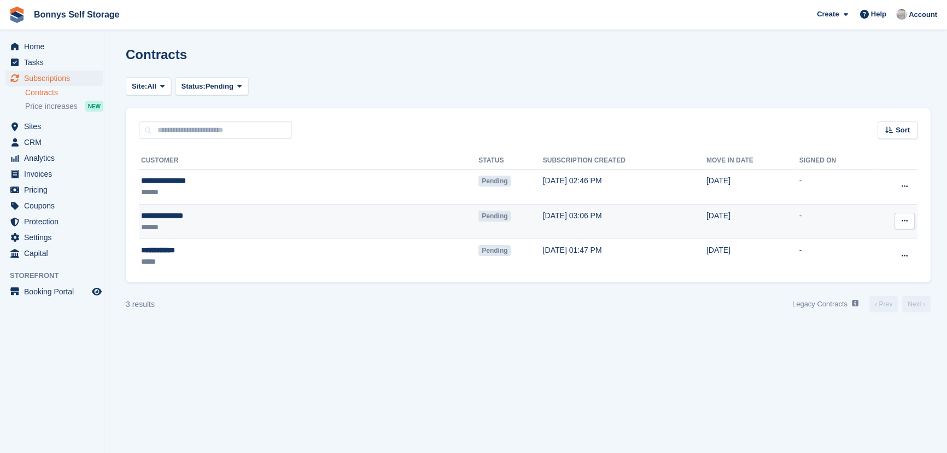
click at [167, 216] on div "**********" at bounding box center [226, 215] width 170 height 11
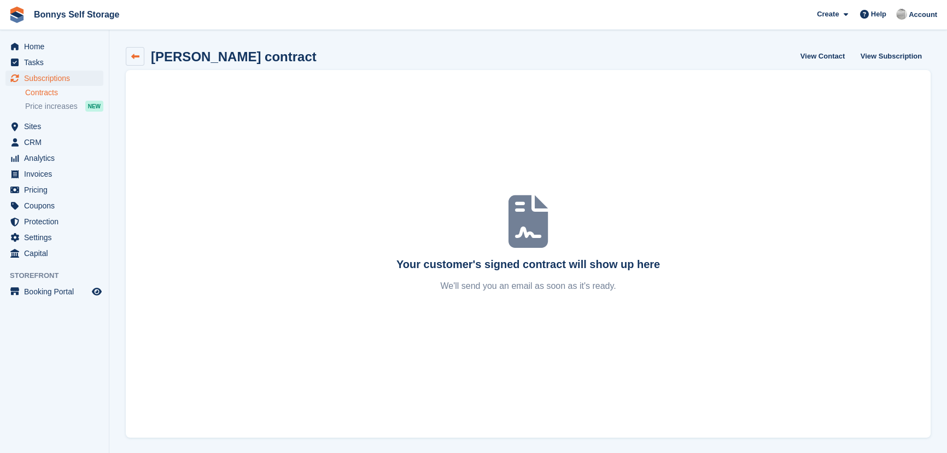
click at [133, 56] on icon at bounding box center [135, 57] width 8 height 8
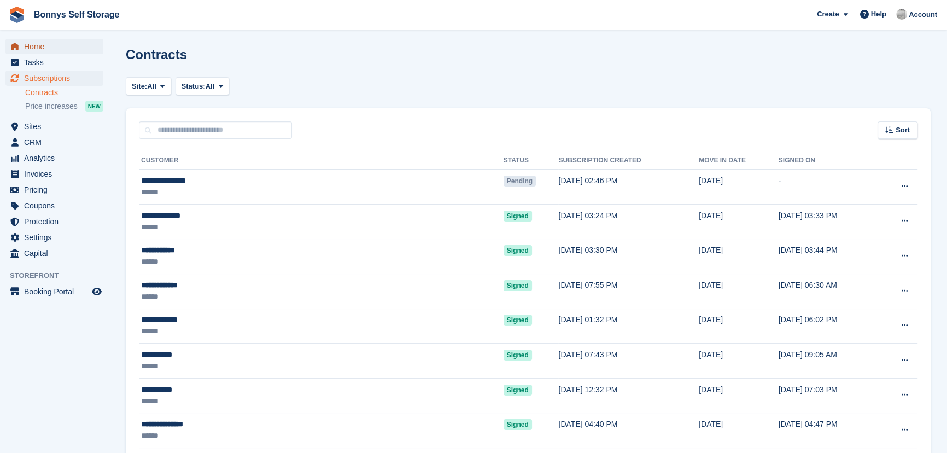
click at [36, 49] on span "Home" at bounding box center [57, 46] width 66 height 15
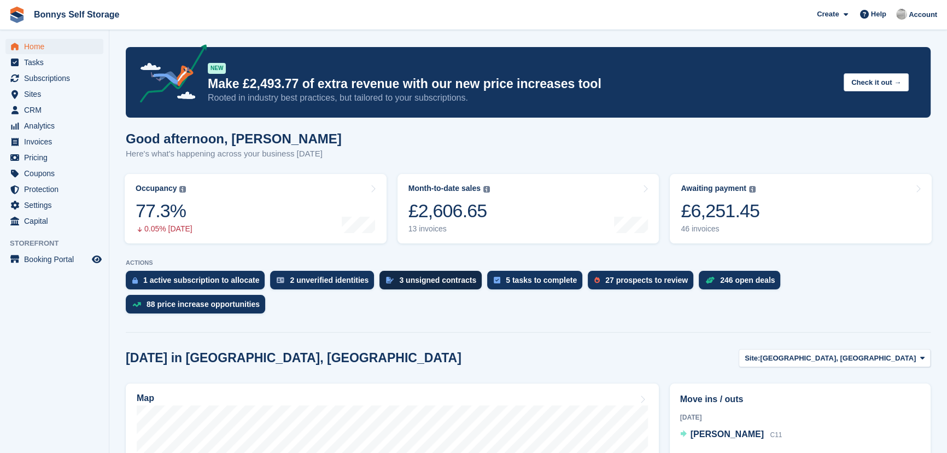
click at [433, 284] on div "3 unsigned contracts" at bounding box center [437, 280] width 77 height 9
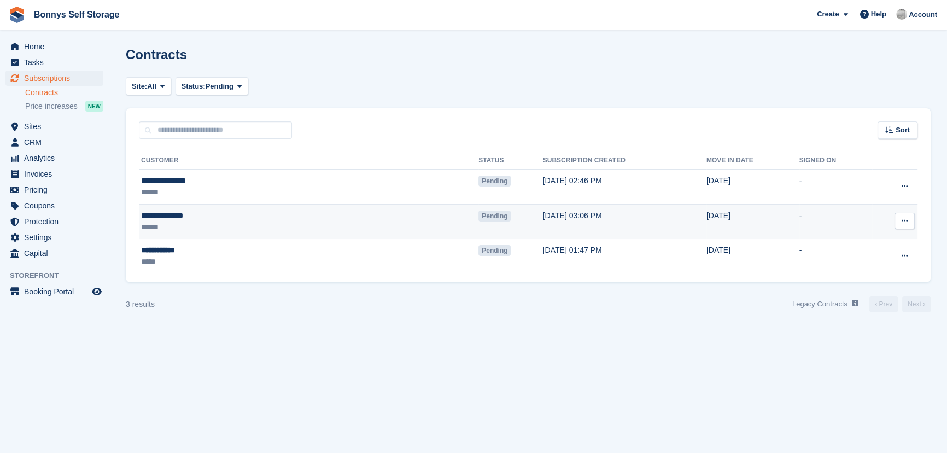
click at [176, 216] on div "**********" at bounding box center [226, 215] width 170 height 11
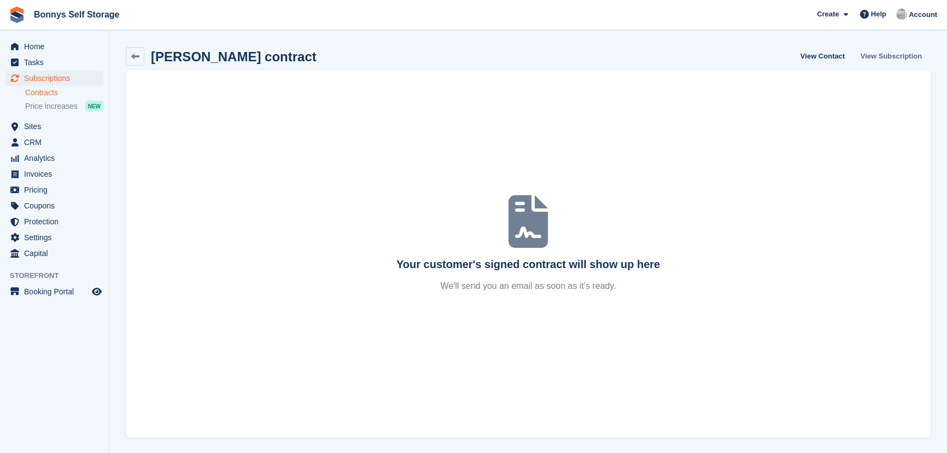
click at [879, 55] on link "View Subscription" at bounding box center [891, 56] width 70 height 18
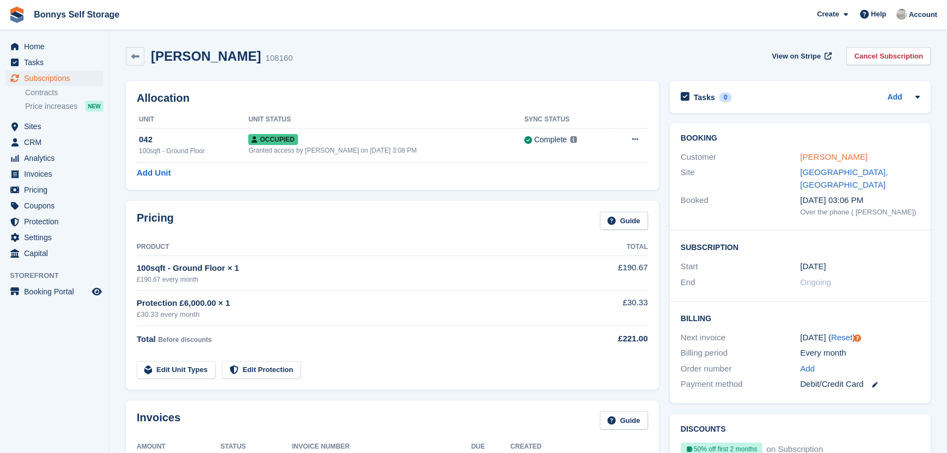
click at [852, 153] on link "[PERSON_NAME]" at bounding box center [833, 156] width 67 height 9
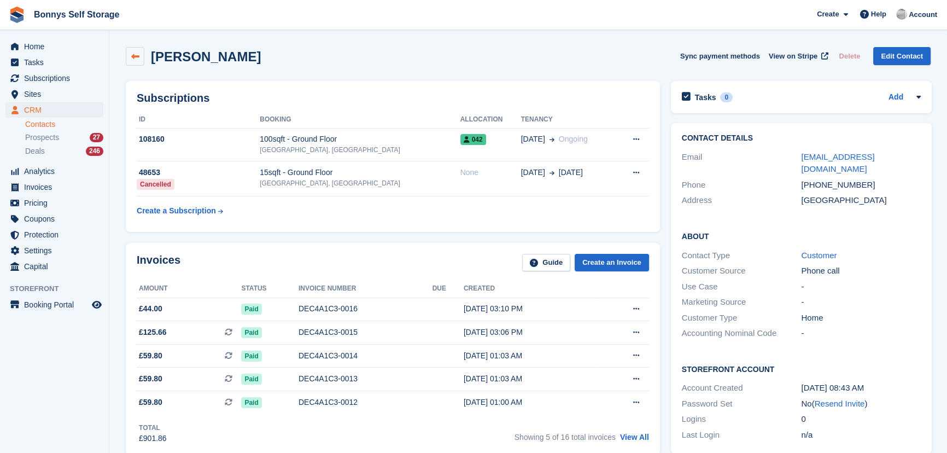
click at [137, 54] on icon at bounding box center [135, 57] width 8 height 8
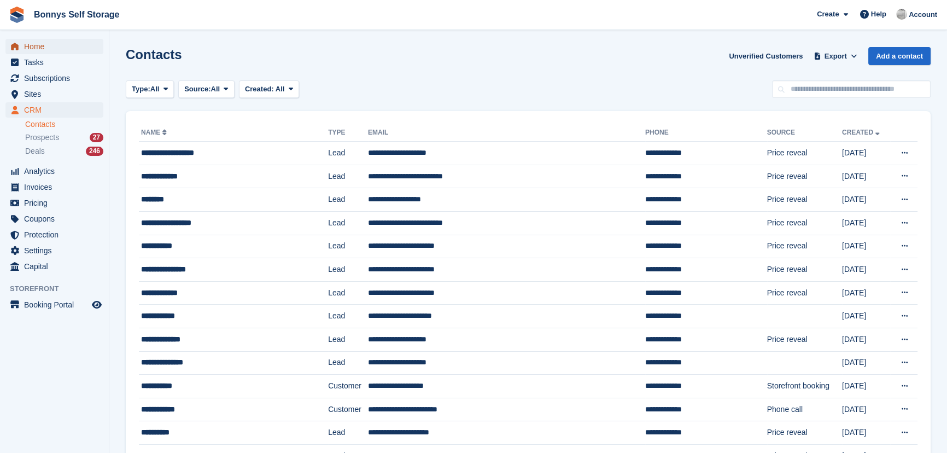
click at [42, 47] on span "Home" at bounding box center [57, 46] width 66 height 15
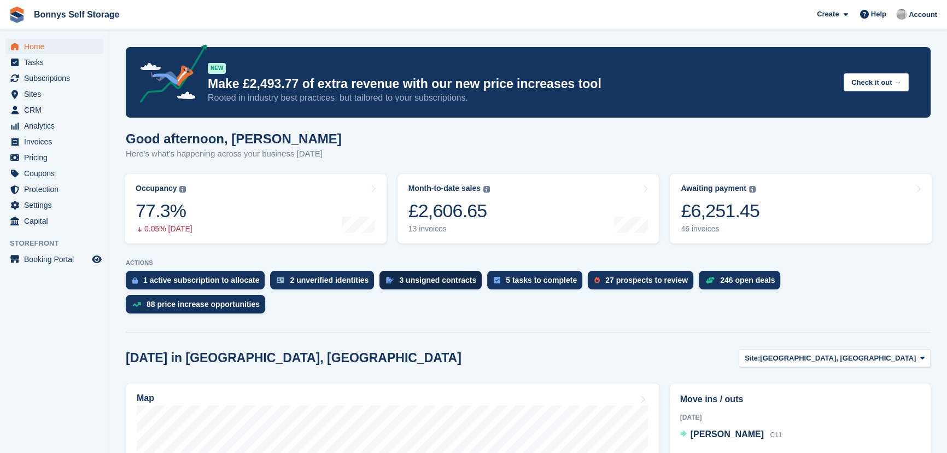
click at [421, 281] on div "3 unsigned contracts" at bounding box center [437, 280] width 77 height 9
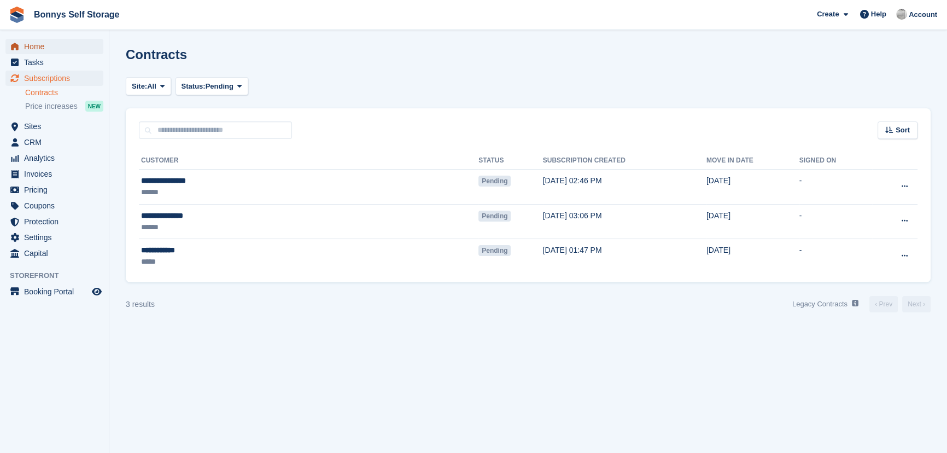
click at [32, 46] on span "Home" at bounding box center [57, 46] width 66 height 15
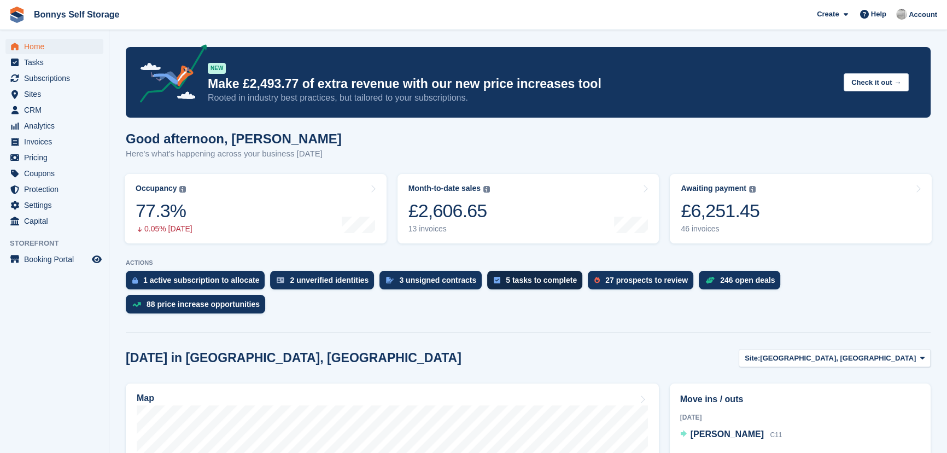
click at [555, 278] on div "5 tasks to complete" at bounding box center [541, 280] width 71 height 9
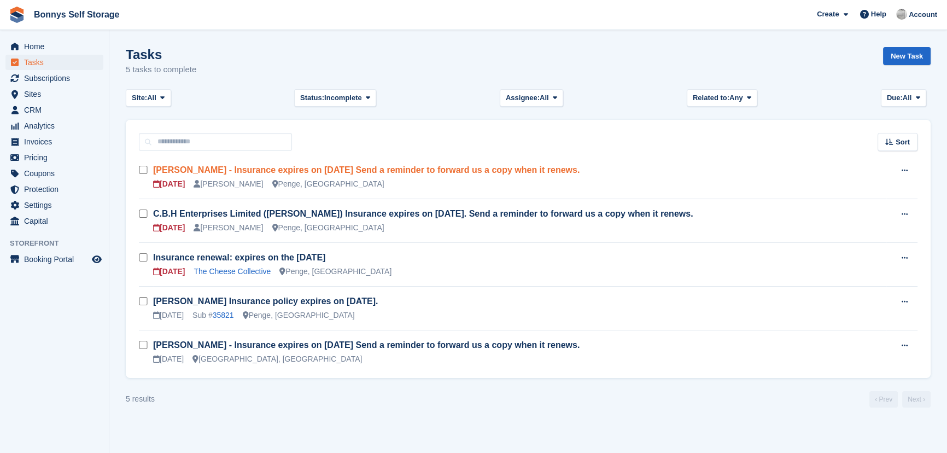
click at [171, 174] on link "[PERSON_NAME] - Insurance expires on [DATE] Send a reminder to forward us a cop…" at bounding box center [366, 169] width 427 height 9
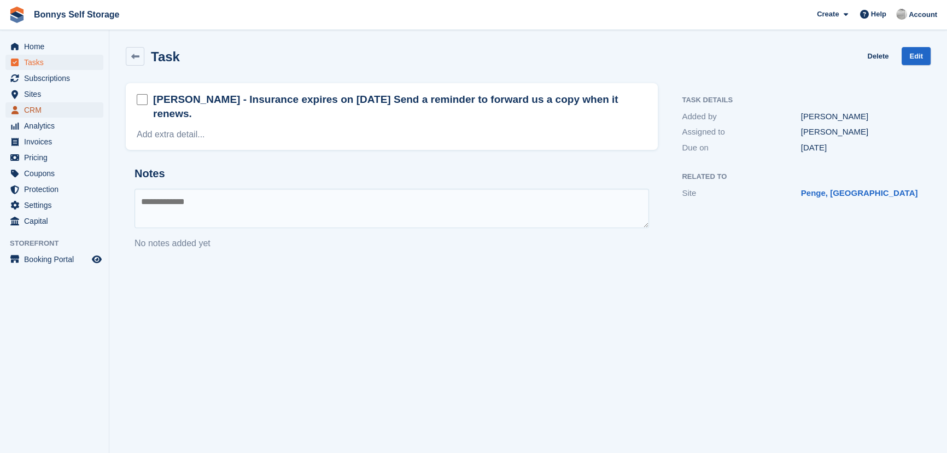
click at [38, 110] on span "CRM" at bounding box center [57, 109] width 66 height 15
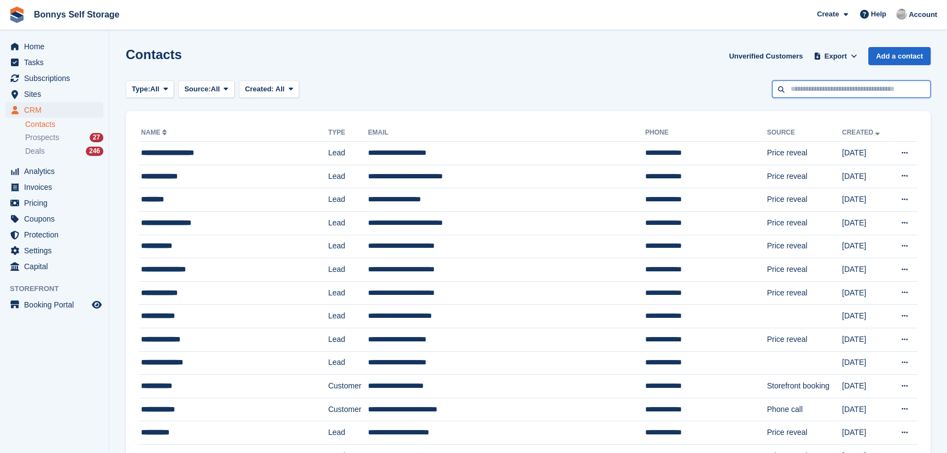
click at [801, 93] on input "text" at bounding box center [851, 89] width 159 height 18
type input "*******"
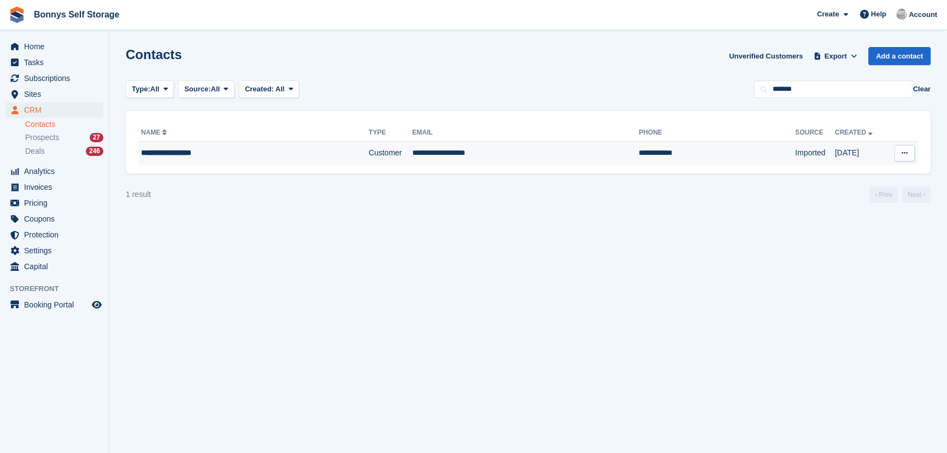
click at [161, 150] on div "**********" at bounding box center [227, 152] width 173 height 11
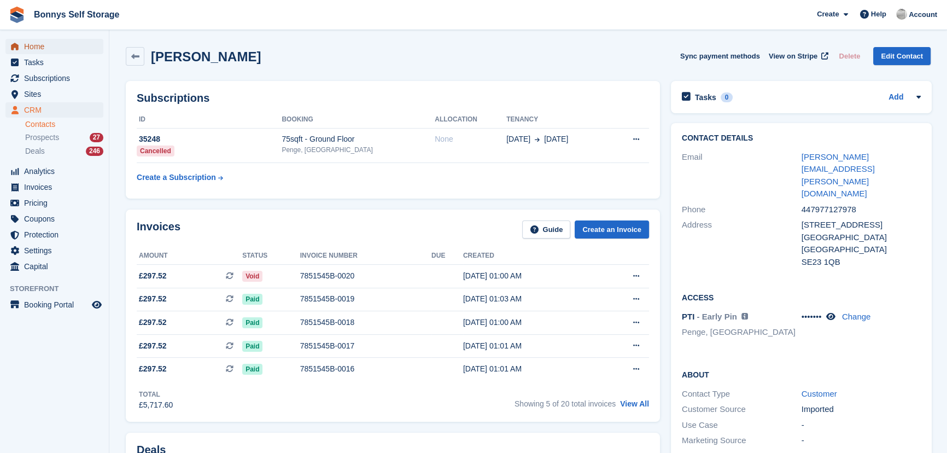
click at [44, 43] on span "Home" at bounding box center [57, 46] width 66 height 15
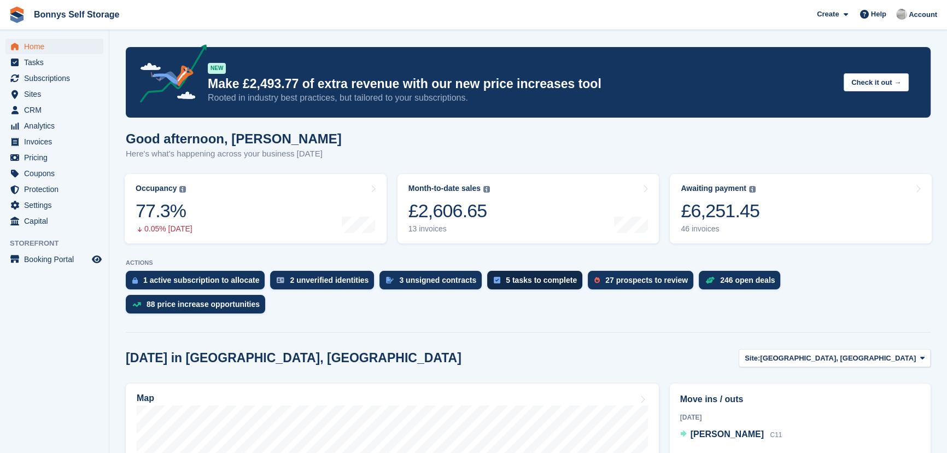
click at [522, 281] on div "5 tasks to complete" at bounding box center [541, 280] width 71 height 9
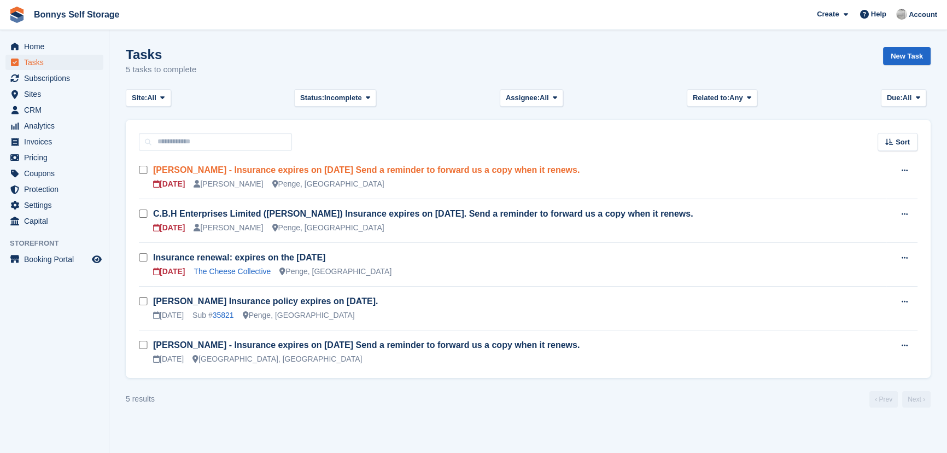
click at [170, 172] on link "[PERSON_NAME] - Insurance expires on [DATE] Send a reminder to forward us a cop…" at bounding box center [366, 169] width 427 height 9
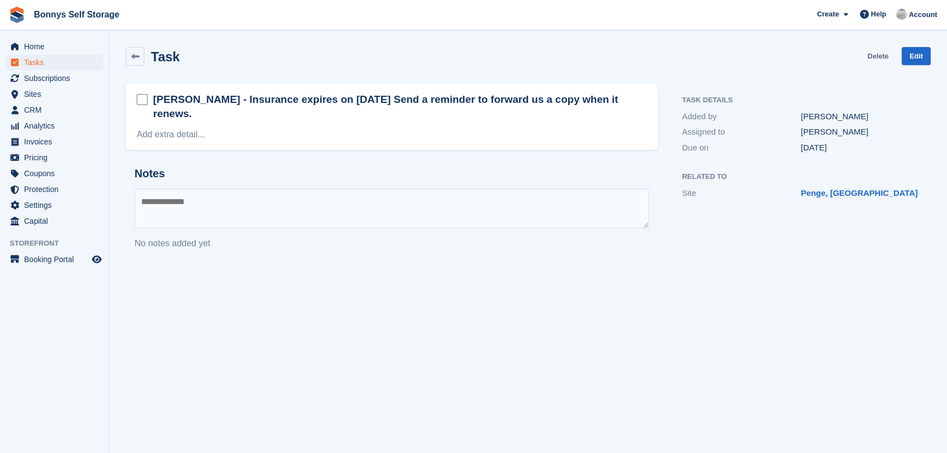
click at [883, 56] on link "Delete" at bounding box center [877, 56] width 21 height 18
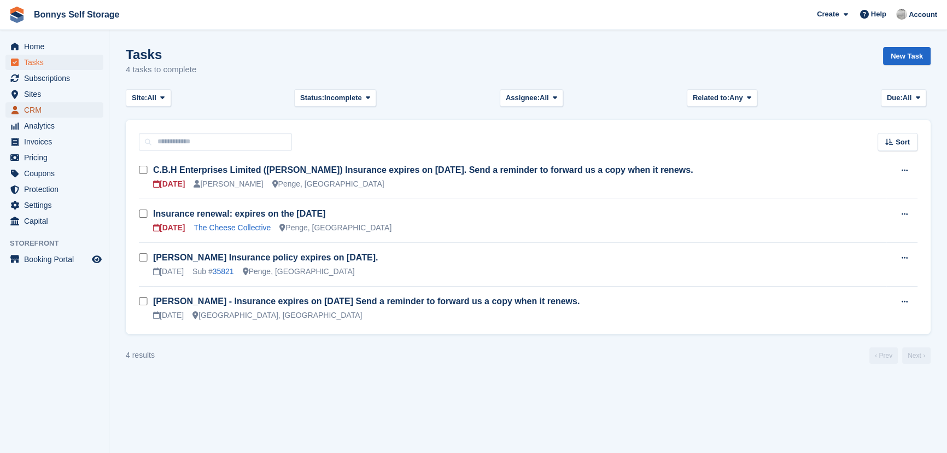
click at [33, 107] on span "CRM" at bounding box center [57, 109] width 66 height 15
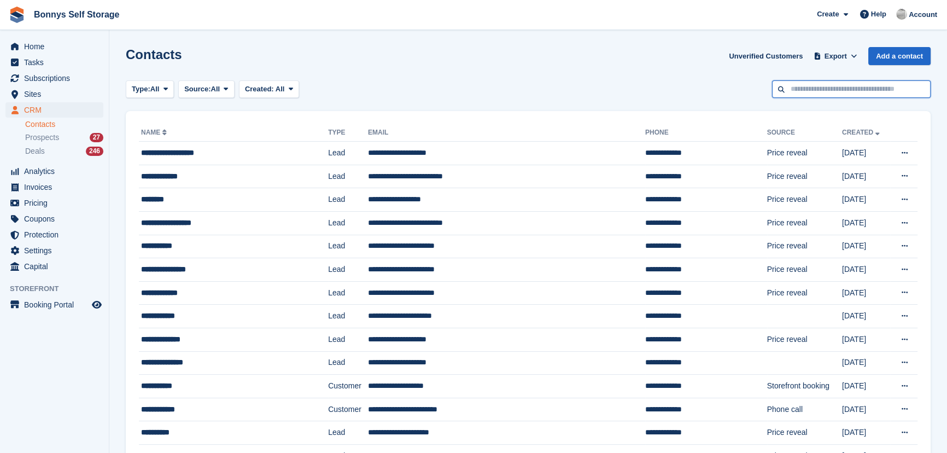
click at [817, 93] on input "text" at bounding box center [851, 89] width 159 height 18
type input "***"
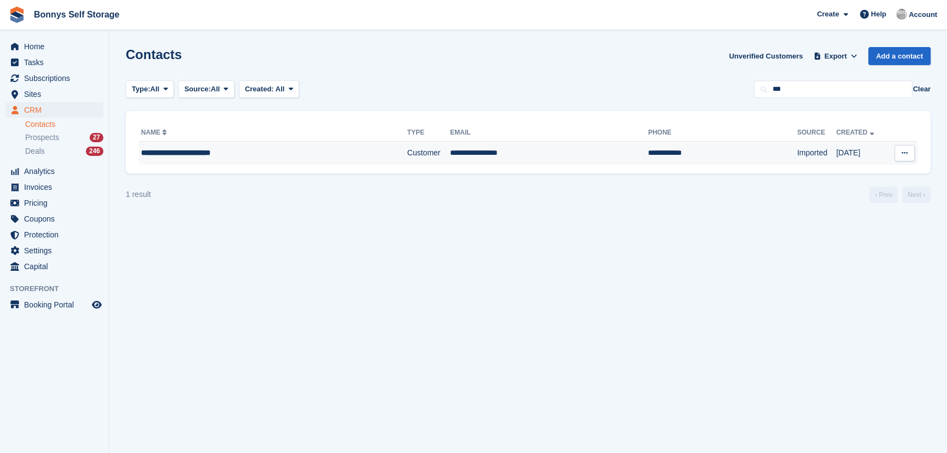
click at [202, 149] on div "**********" at bounding box center [244, 152] width 206 height 11
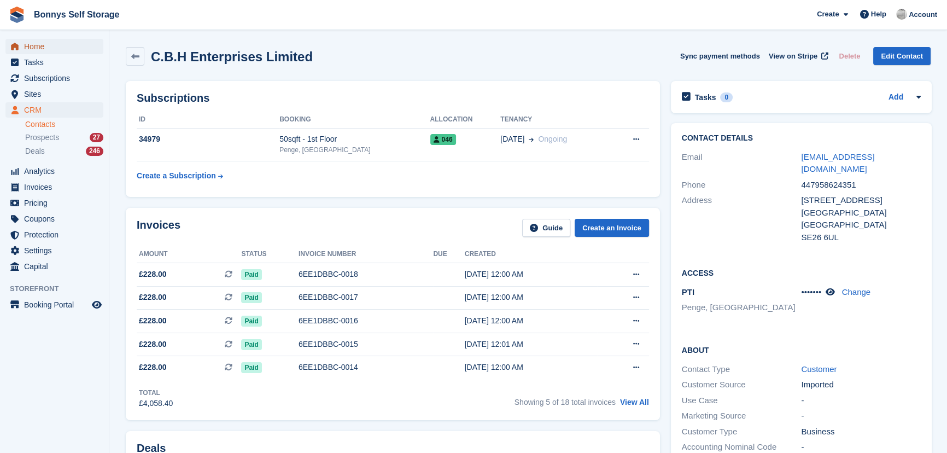
click at [30, 45] on span "Home" at bounding box center [57, 46] width 66 height 15
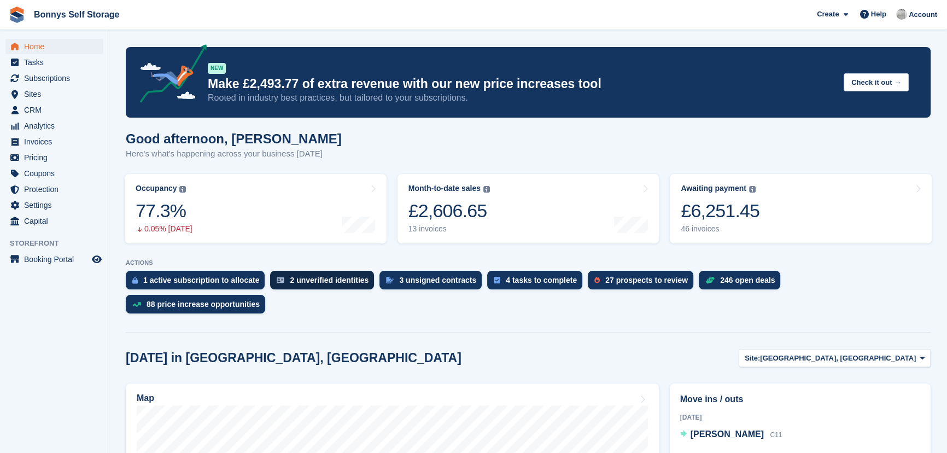
click at [310, 279] on div "2 unverified identities" at bounding box center [329, 280] width 79 height 9
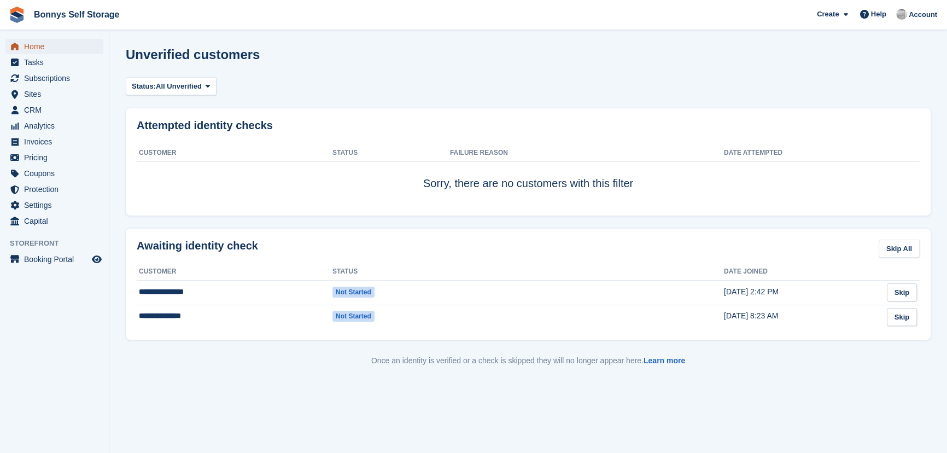
click at [49, 44] on span "Home" at bounding box center [57, 46] width 66 height 15
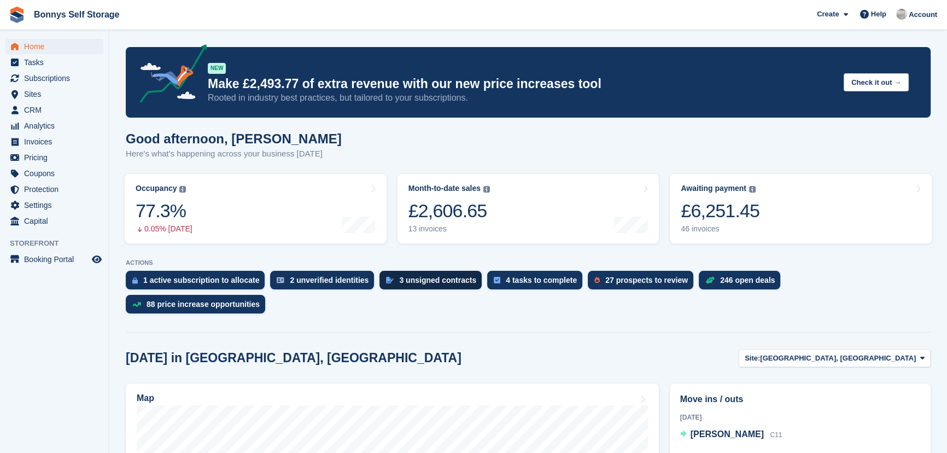
click at [421, 284] on div "3 unsigned contracts" at bounding box center [437, 280] width 77 height 9
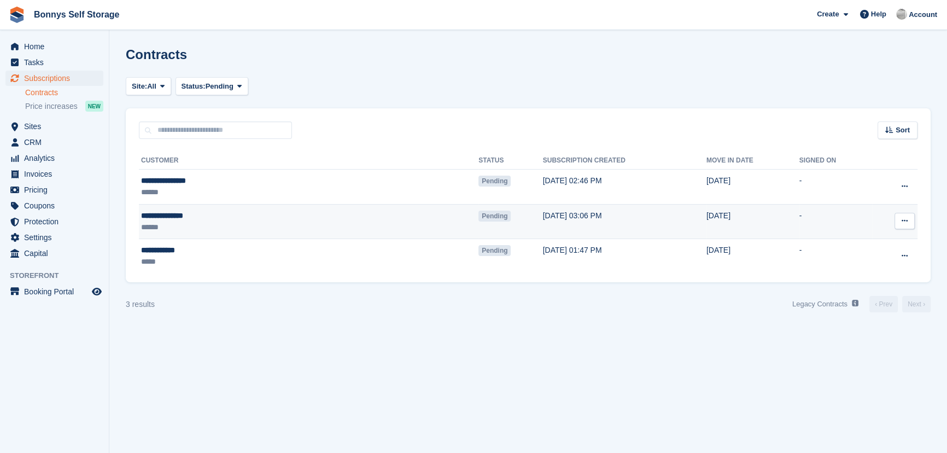
click at [175, 217] on div "**********" at bounding box center [226, 215] width 170 height 11
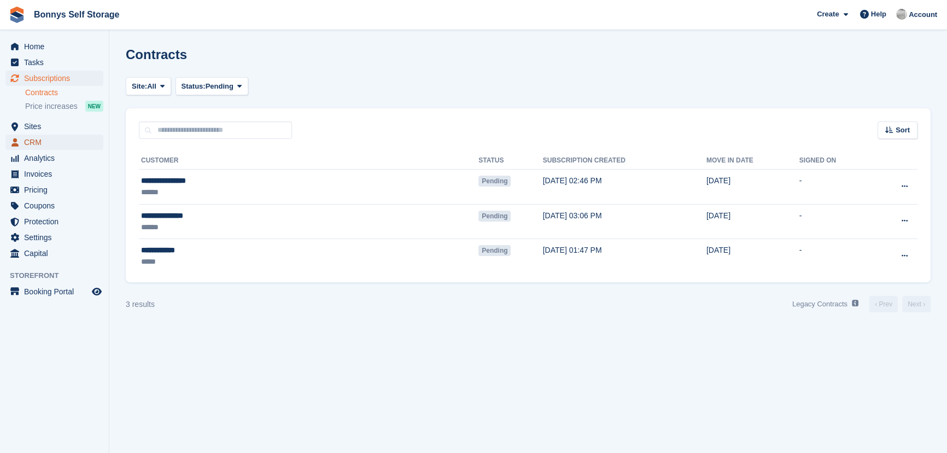
click at [33, 142] on span "CRM" at bounding box center [57, 142] width 66 height 15
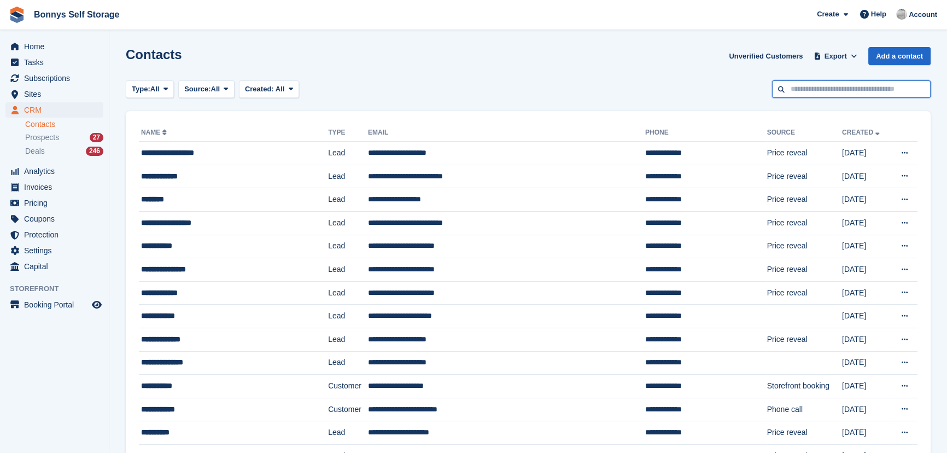
click at [886, 93] on input "text" at bounding box center [851, 89] width 159 height 18
type input "*****"
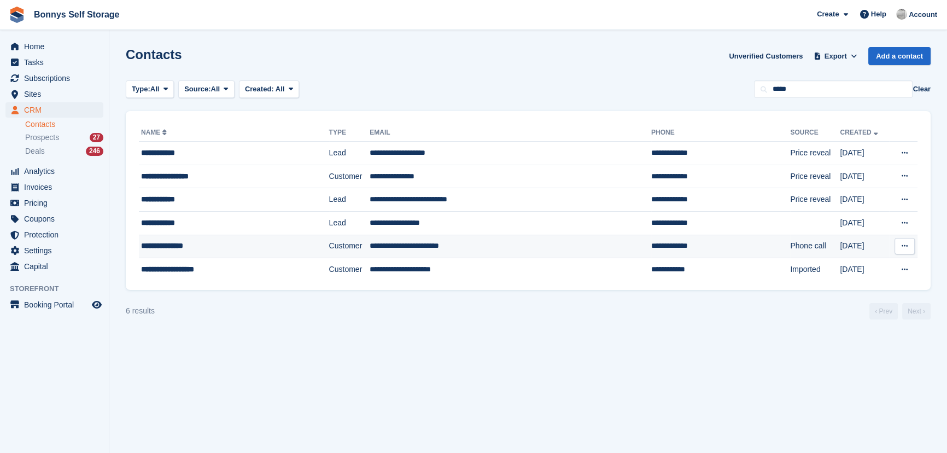
click at [174, 244] on div "**********" at bounding box center [217, 245] width 152 height 11
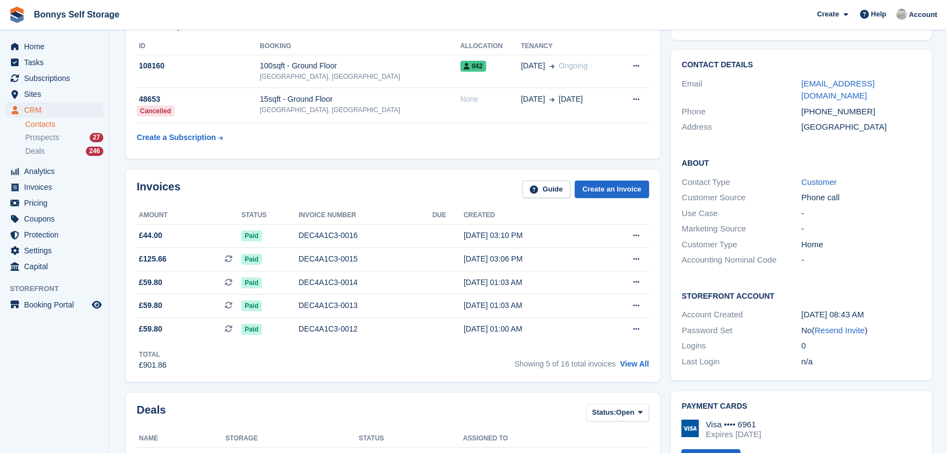
scroll to position [99, 0]
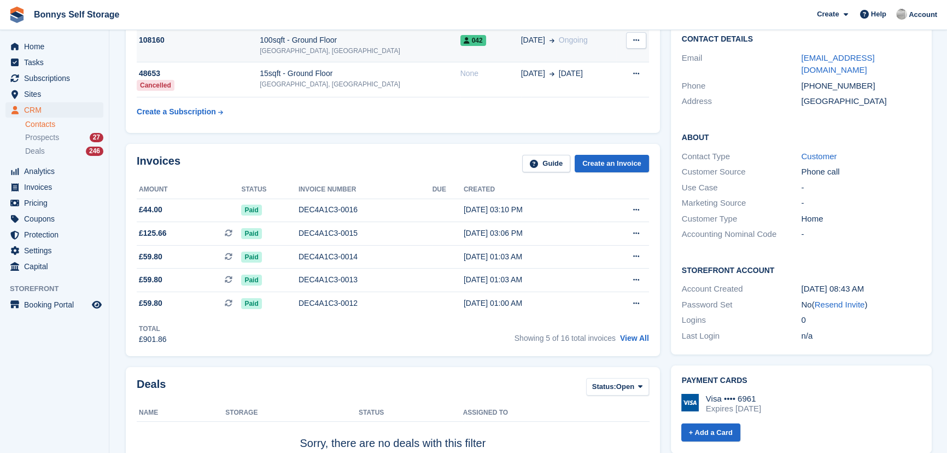
click at [284, 41] on div "100sqft - Ground Floor" at bounding box center [360, 39] width 200 height 11
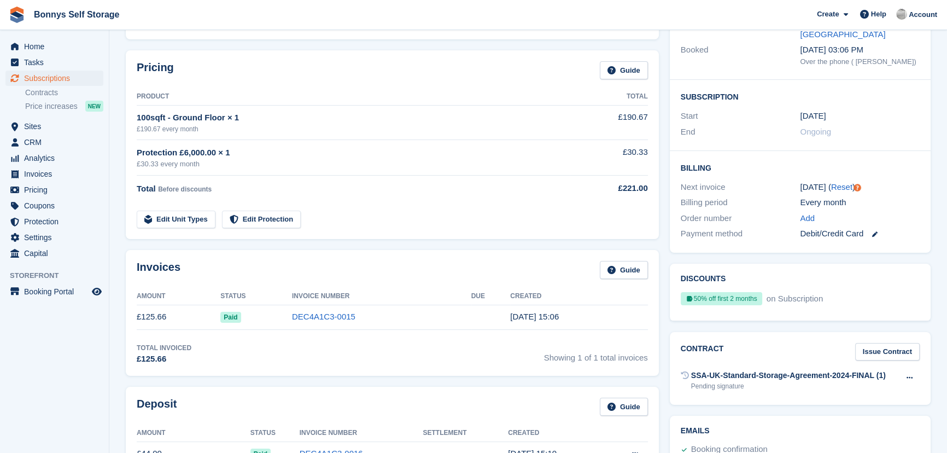
scroll to position [199, 0]
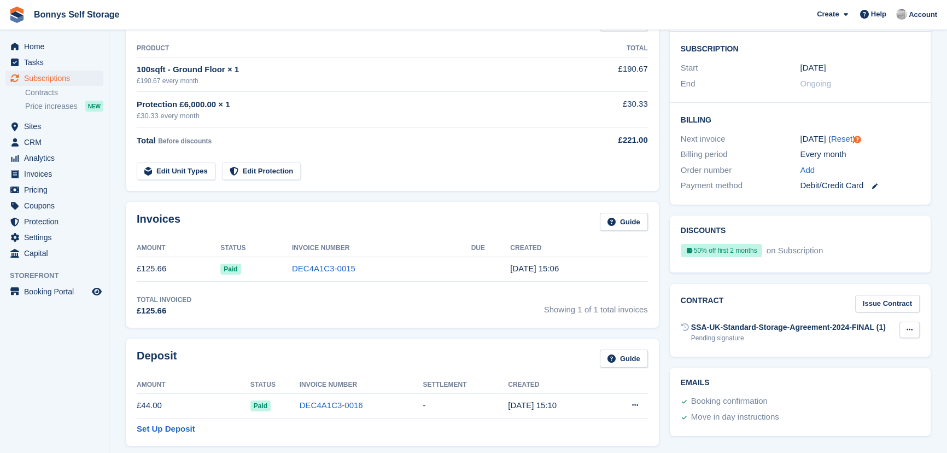
click at [911, 326] on icon at bounding box center [910, 329] width 6 height 7
click at [785, 295] on div "Contract Issue Contract" at bounding box center [800, 304] width 239 height 18
click at [725, 322] on div "SSA-UK-Standard-Storage-Agreement-2024-FINAL (1)" at bounding box center [788, 327] width 195 height 11
click at [879, 295] on link "Issue Contract" at bounding box center [887, 304] width 65 height 18
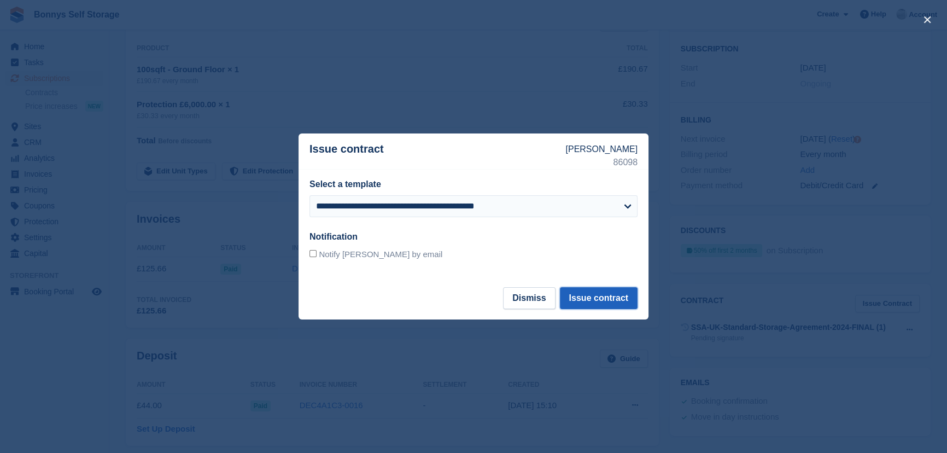
click at [607, 301] on button "Issue contract" at bounding box center [599, 298] width 78 height 22
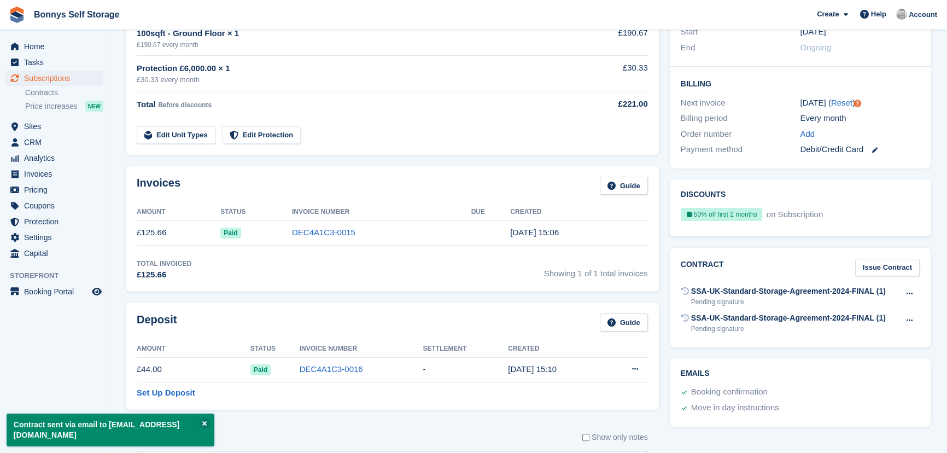
scroll to position [248, 0]
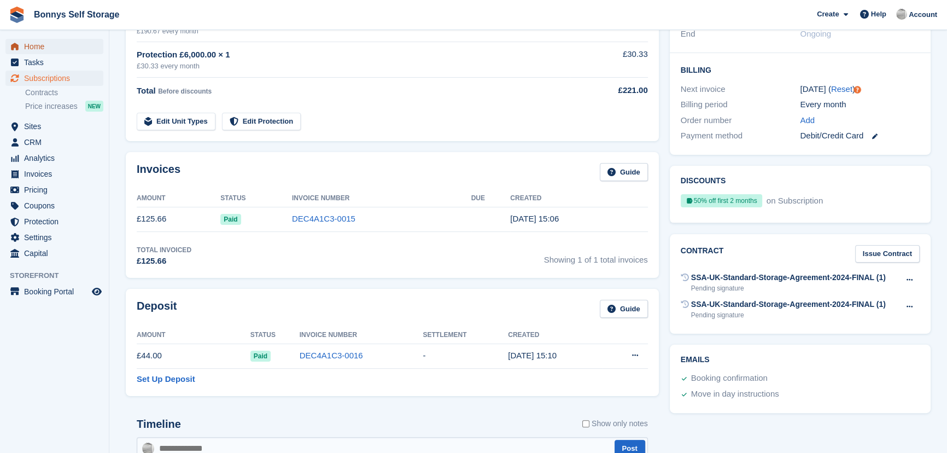
click at [41, 51] on span "Home" at bounding box center [57, 46] width 66 height 15
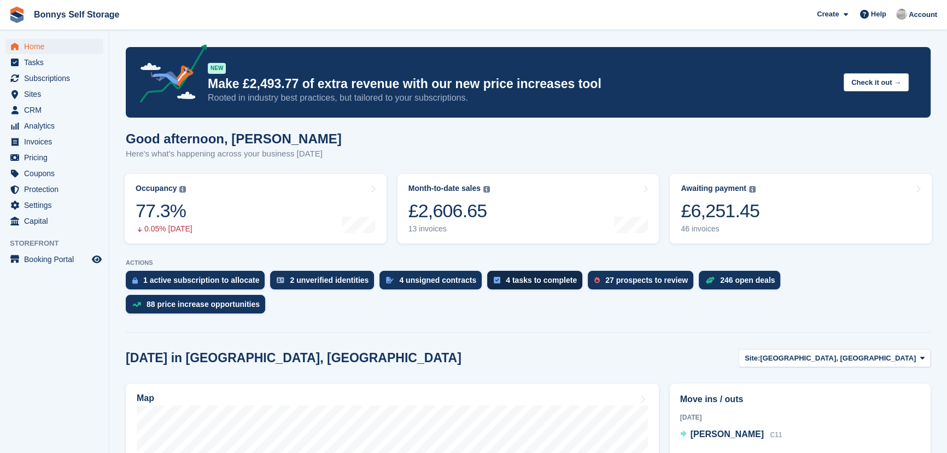
click at [526, 287] on div "4 tasks to complete" at bounding box center [534, 280] width 95 height 19
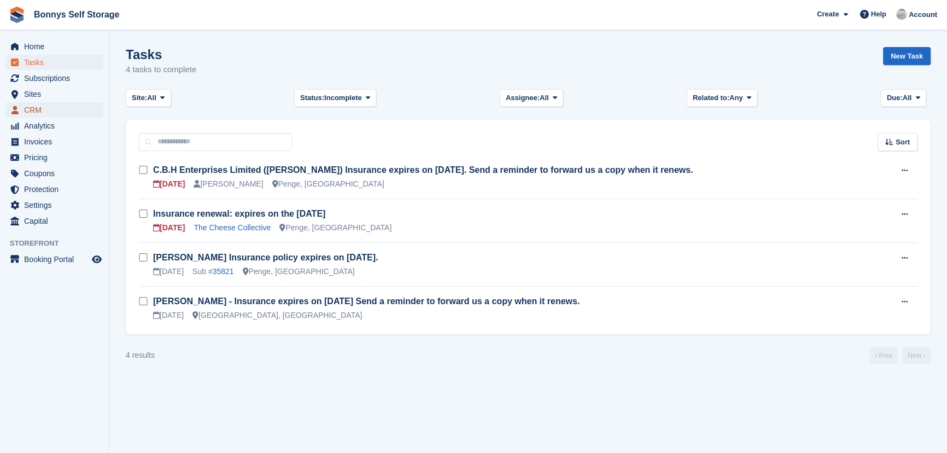
click at [36, 109] on span "CRM" at bounding box center [57, 109] width 66 height 15
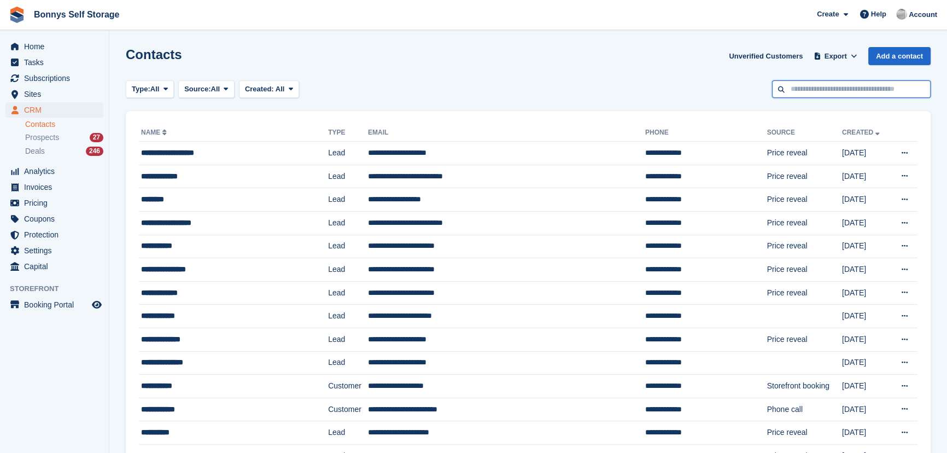
click at [884, 88] on input "text" at bounding box center [851, 89] width 159 height 18
type input "***"
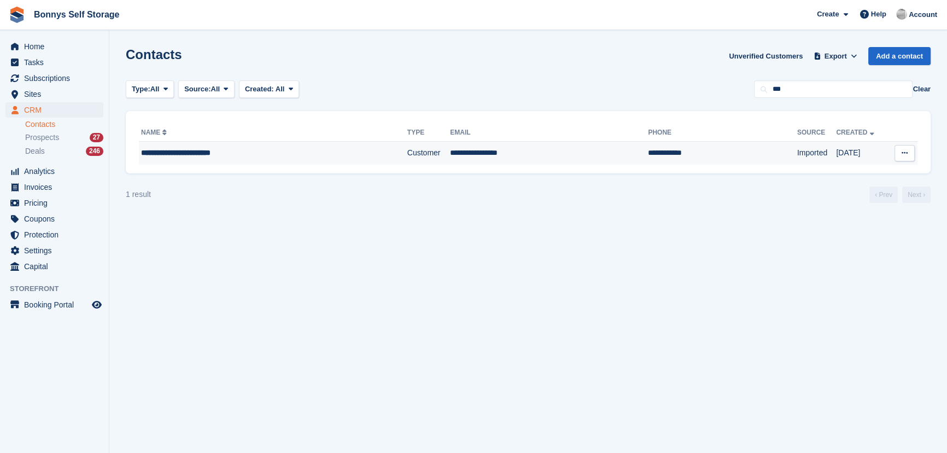
click at [176, 155] on div "**********" at bounding box center [244, 152] width 206 height 11
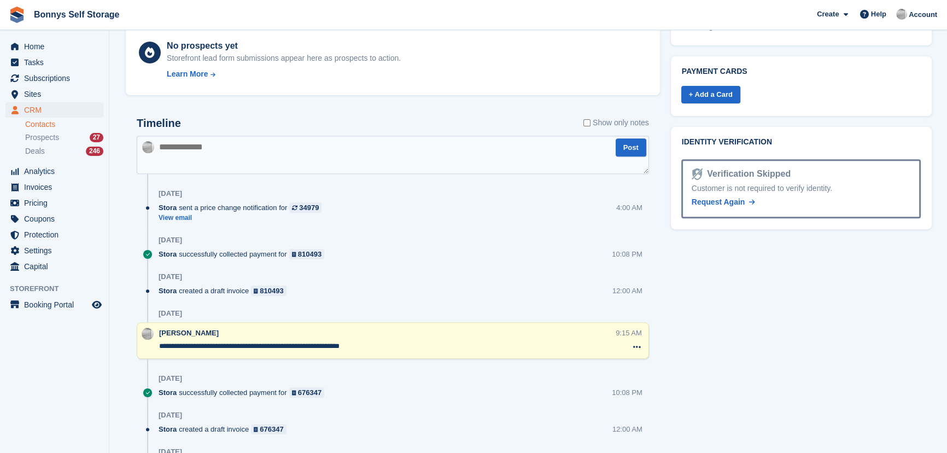
scroll to position [398, 0]
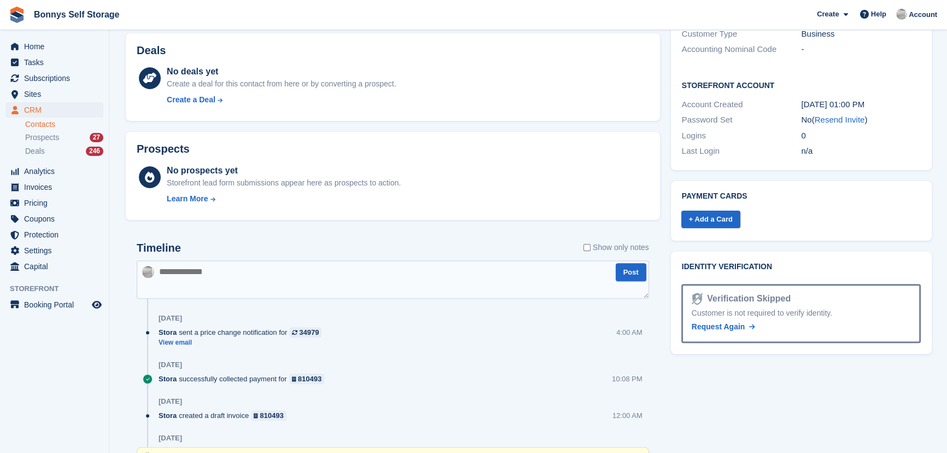
click at [246, 285] on textarea at bounding box center [393, 279] width 512 height 38
type textarea "**********"
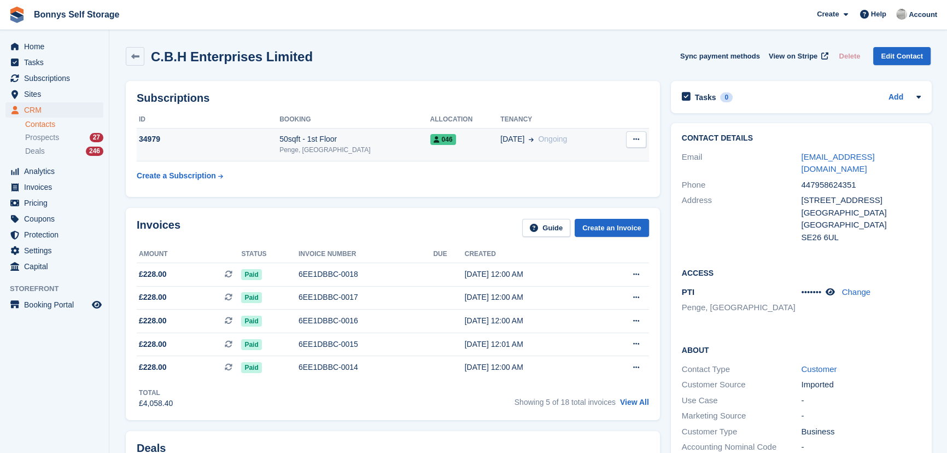
scroll to position [0, 0]
click at [46, 49] on span "Home" at bounding box center [57, 46] width 66 height 15
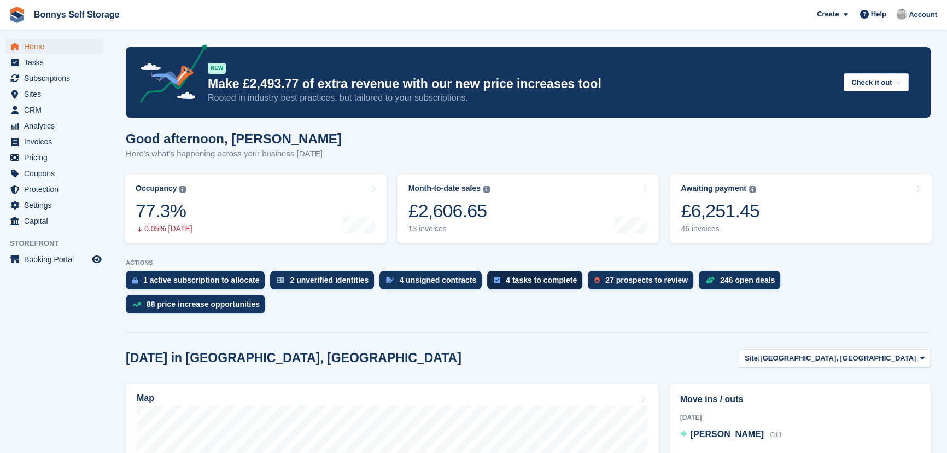
click at [517, 280] on div "4 tasks to complete" at bounding box center [541, 280] width 71 height 9
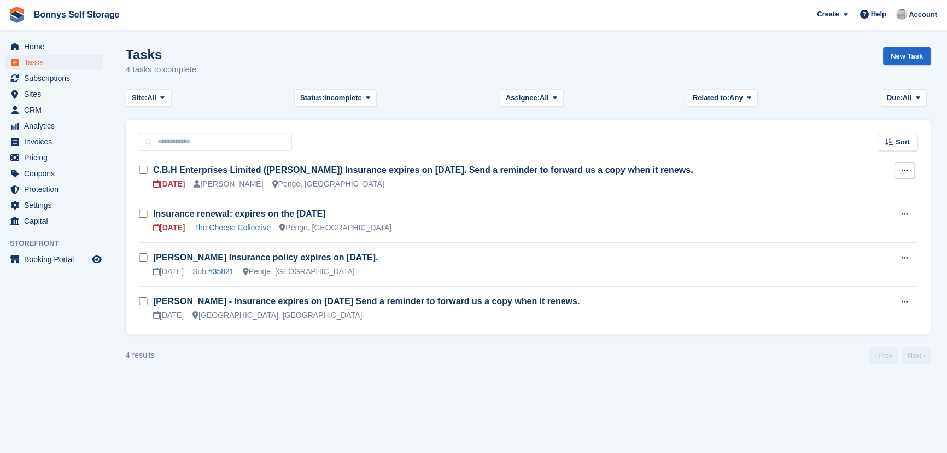
click at [904, 170] on icon at bounding box center [905, 170] width 6 height 7
click at [832, 196] on p "Edit task" at bounding box center [862, 192] width 95 height 14
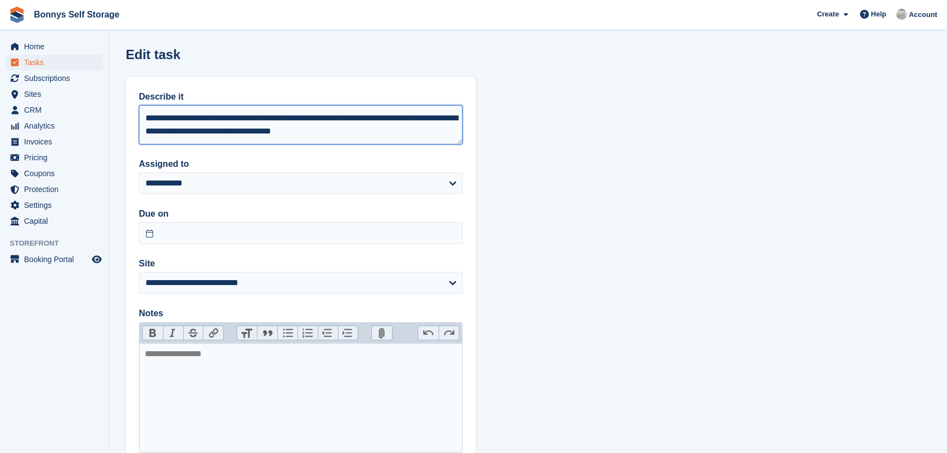
drag, startPoint x: 177, startPoint y: 131, endPoint x: 133, endPoint y: 133, distance: 44.4
click at [133, 133] on div "**********" at bounding box center [301, 271] width 350 height 388
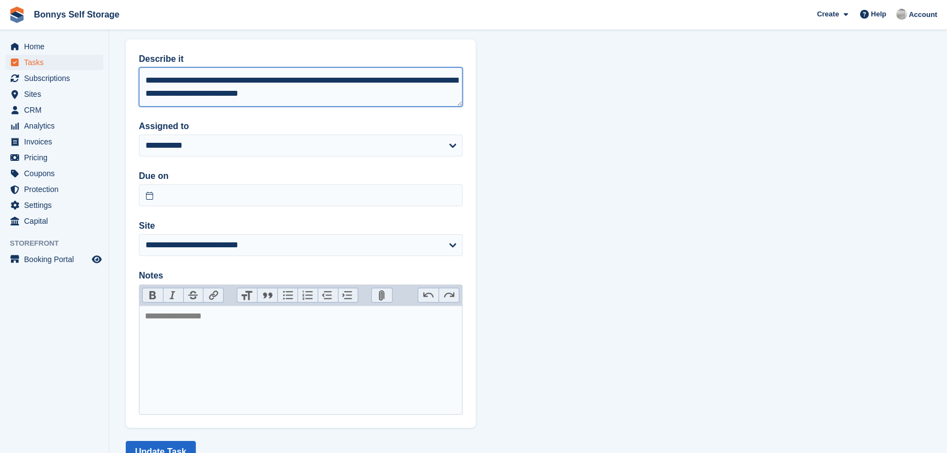
scroll to position [77, 0]
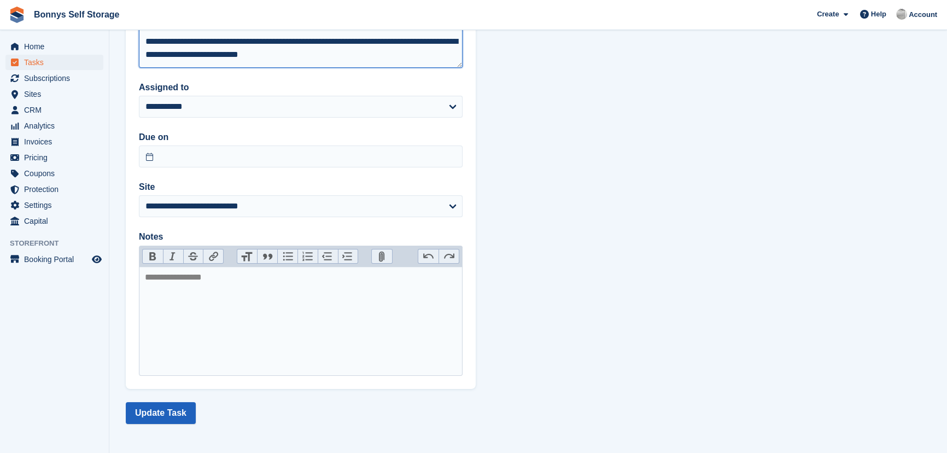
type textarea "**********"
click at [169, 420] on button "Update Task" at bounding box center [161, 413] width 70 height 22
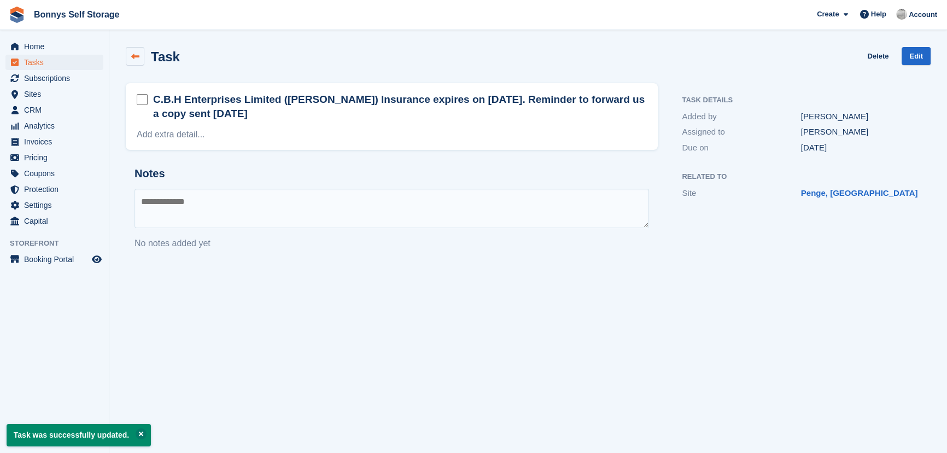
click at [131, 60] on icon at bounding box center [135, 57] width 8 height 8
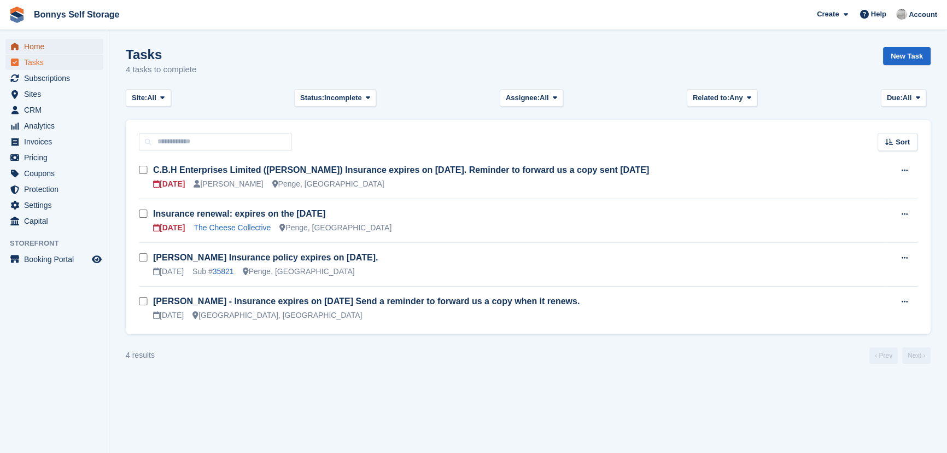
click at [44, 46] on span "Home" at bounding box center [57, 46] width 66 height 15
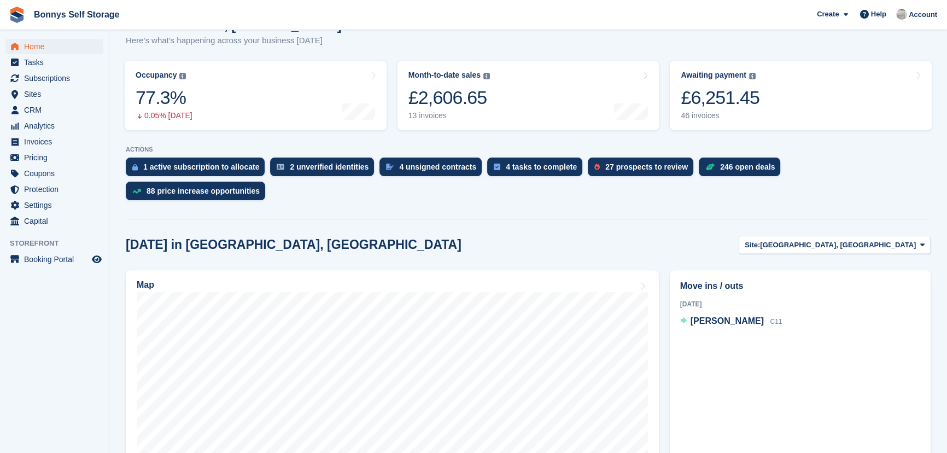
scroll to position [99, 0]
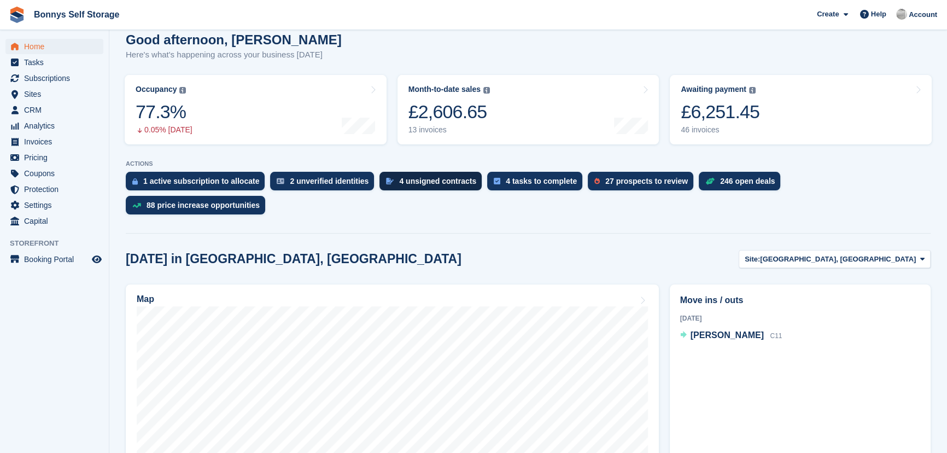
click at [399, 177] on div "4 unsigned contracts" at bounding box center [437, 181] width 77 height 9
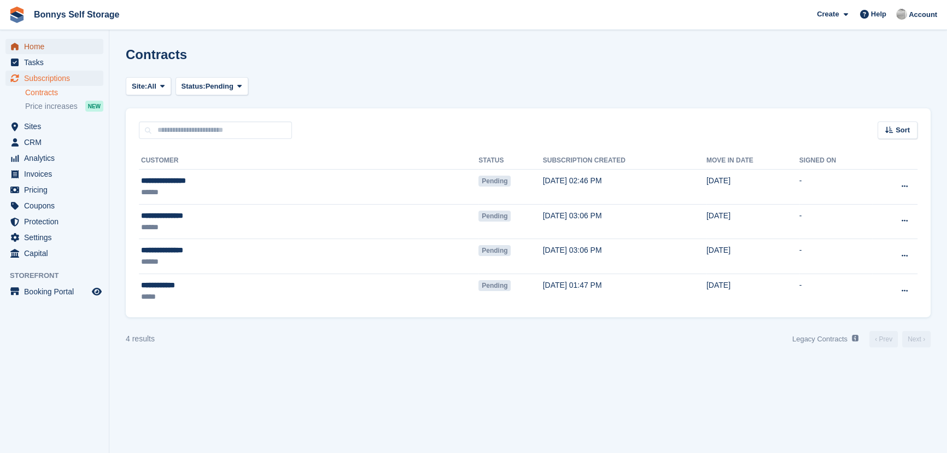
click at [32, 49] on span "Home" at bounding box center [57, 46] width 66 height 15
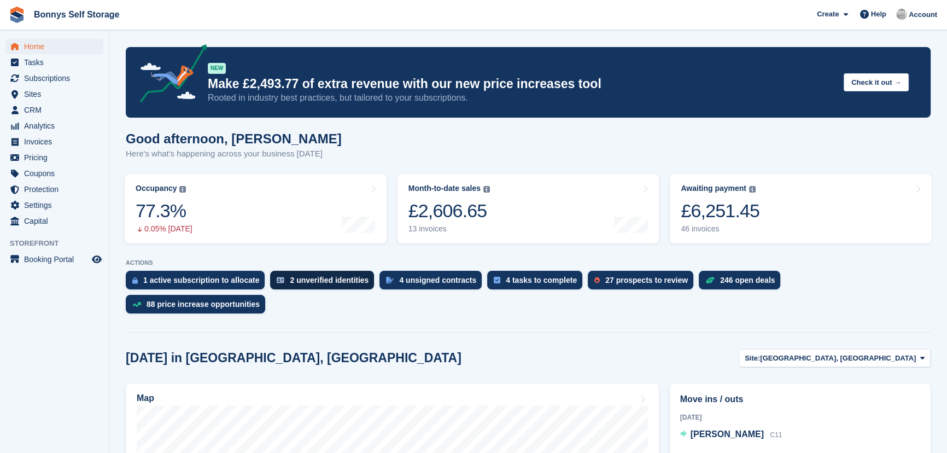
click at [289, 285] on div "2 unverified identities" at bounding box center [322, 280] width 104 height 19
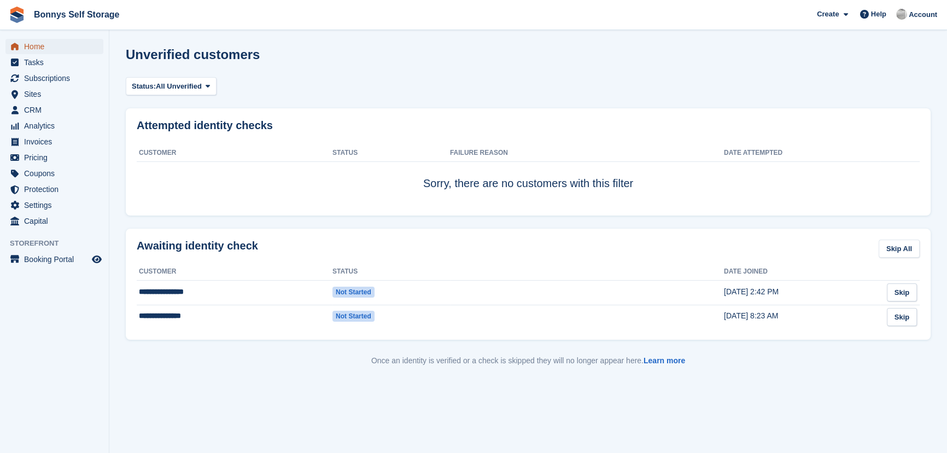
click at [33, 50] on span "Home" at bounding box center [57, 46] width 66 height 15
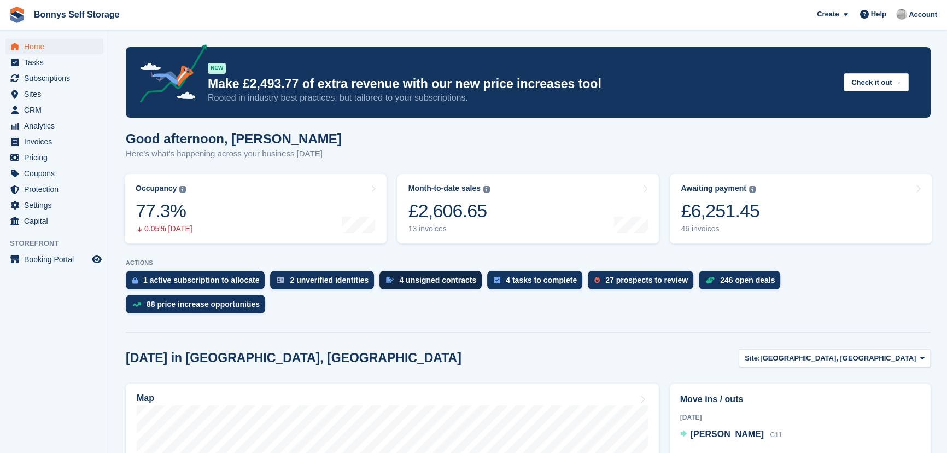
click at [424, 276] on div "4 unsigned contracts" at bounding box center [437, 280] width 77 height 9
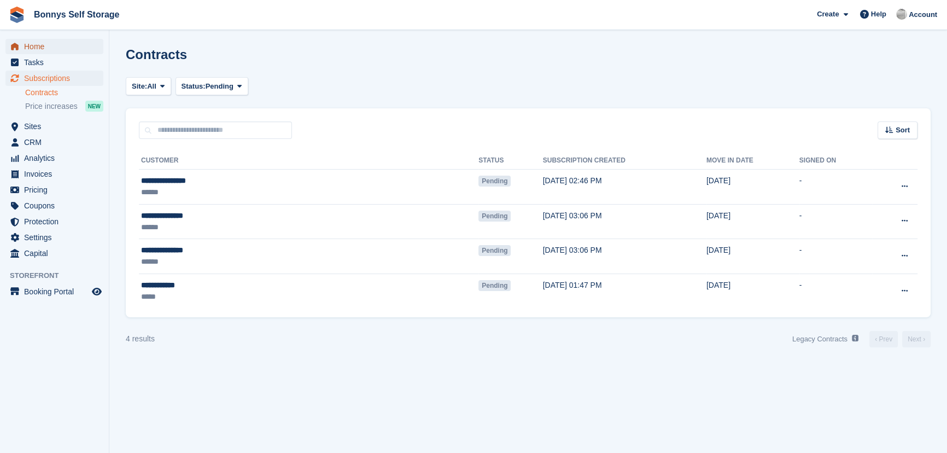
click at [25, 48] on span "Home" at bounding box center [57, 46] width 66 height 15
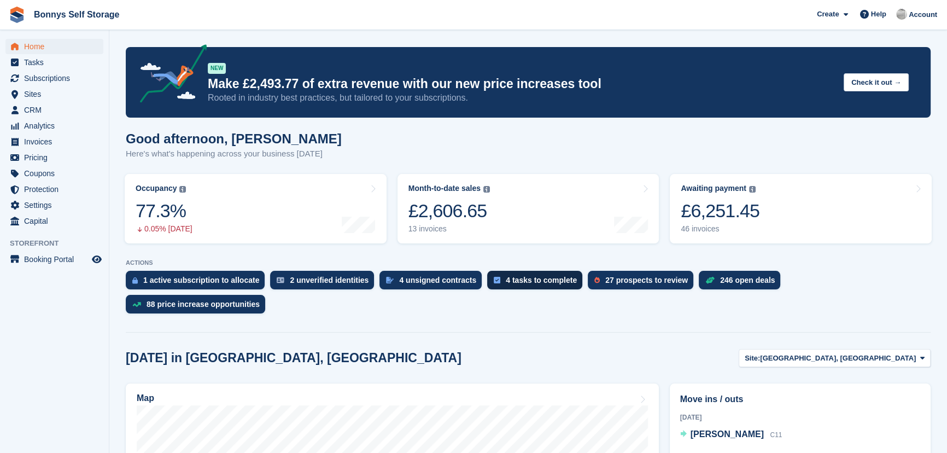
click at [506, 281] on div "4 tasks to complete" at bounding box center [541, 280] width 71 height 9
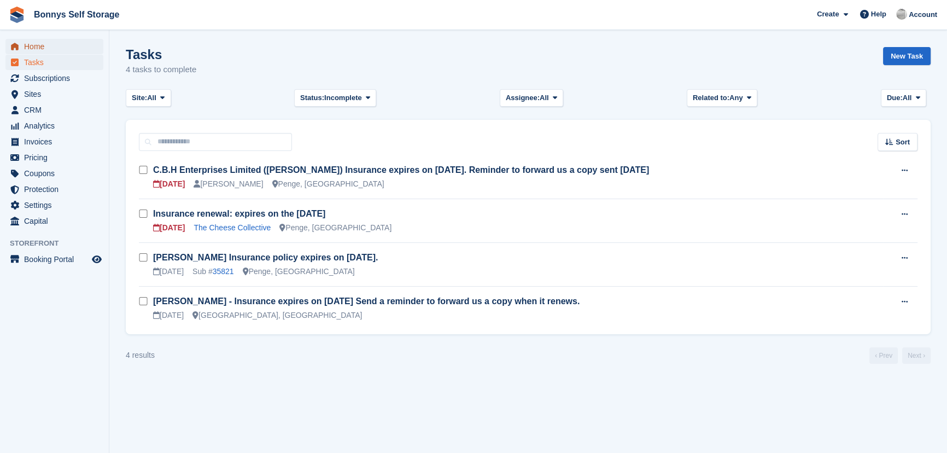
click at [33, 43] on span "Home" at bounding box center [57, 46] width 66 height 15
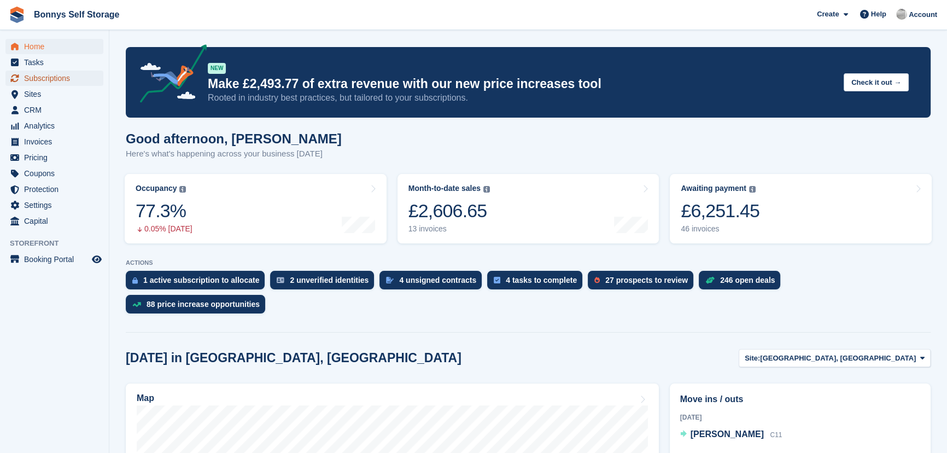
click at [52, 81] on span "Subscriptions" at bounding box center [57, 78] width 66 height 15
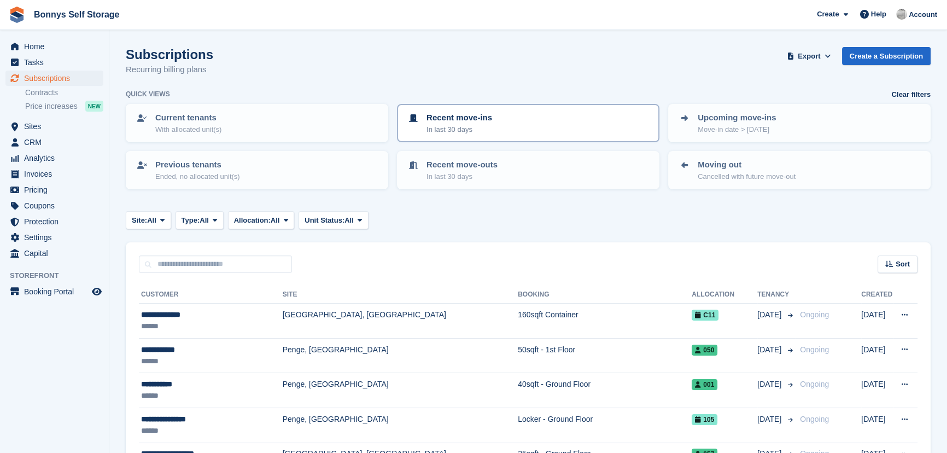
click at [476, 118] on p "Recent move-ins" at bounding box center [460, 118] width 66 height 13
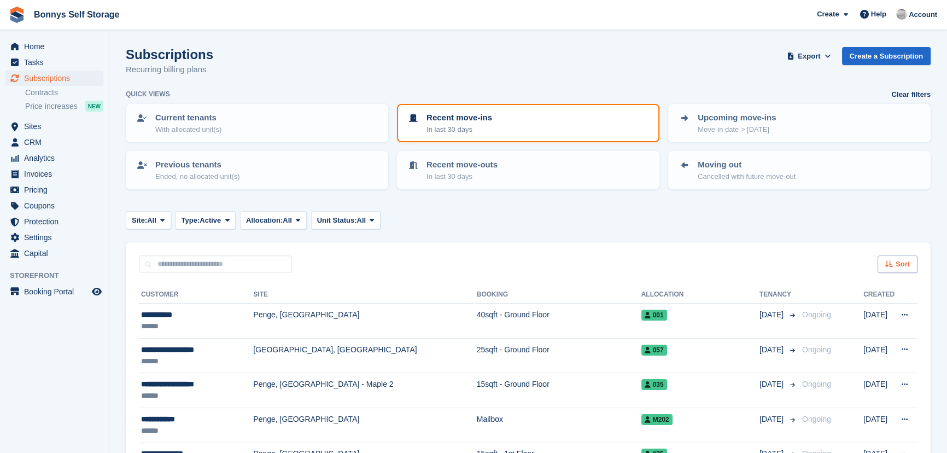
click at [901, 266] on span "Sort" at bounding box center [903, 264] width 14 height 11
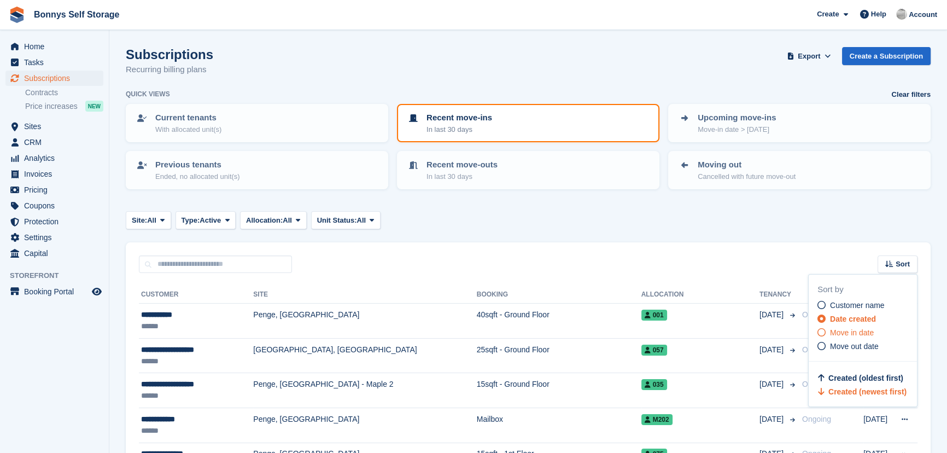
click at [855, 336] on span "Move in date" at bounding box center [852, 332] width 44 height 9
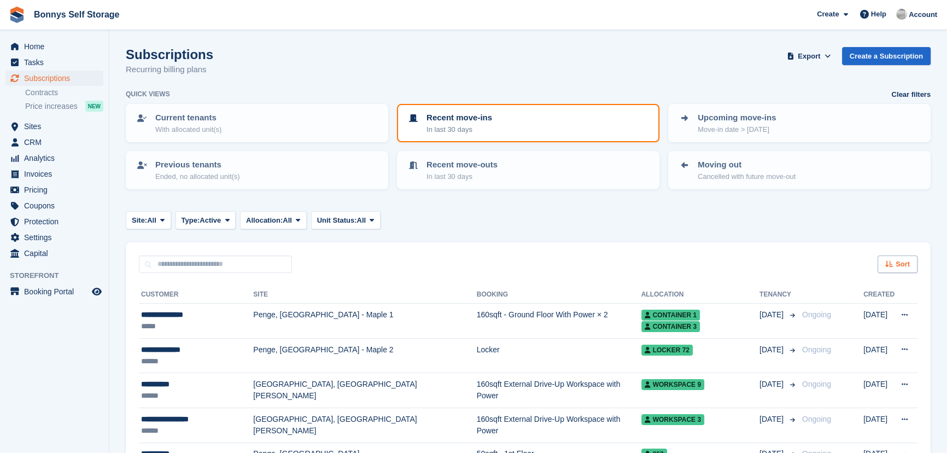
click at [891, 259] on div "Sort" at bounding box center [898, 264] width 40 height 18
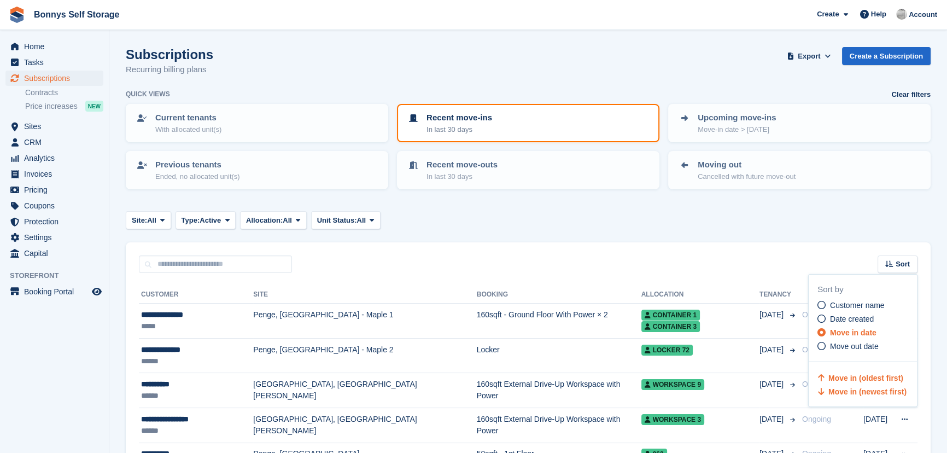
click at [870, 394] on span "Move in (newest first)" at bounding box center [868, 391] width 78 height 9
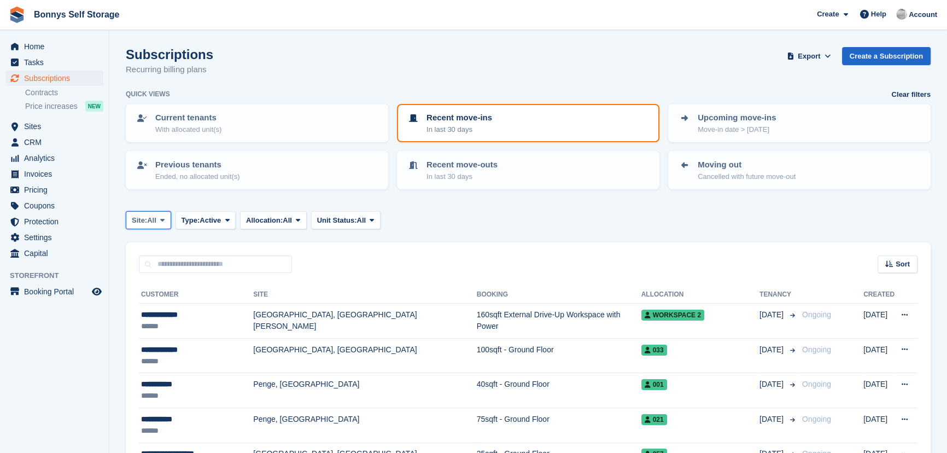
click at [155, 219] on span "All" at bounding box center [151, 220] width 9 height 11
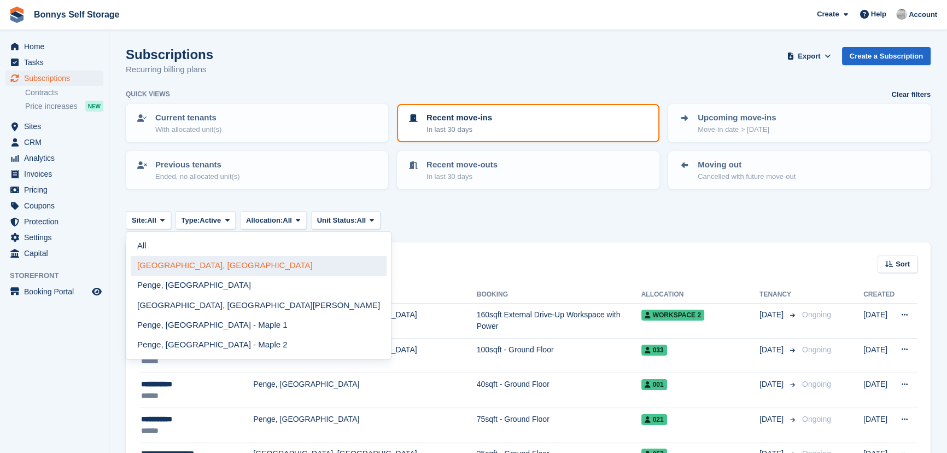
click at [160, 264] on link "[GEOGRAPHIC_DATA], [GEOGRAPHIC_DATA]" at bounding box center [259, 266] width 256 height 20
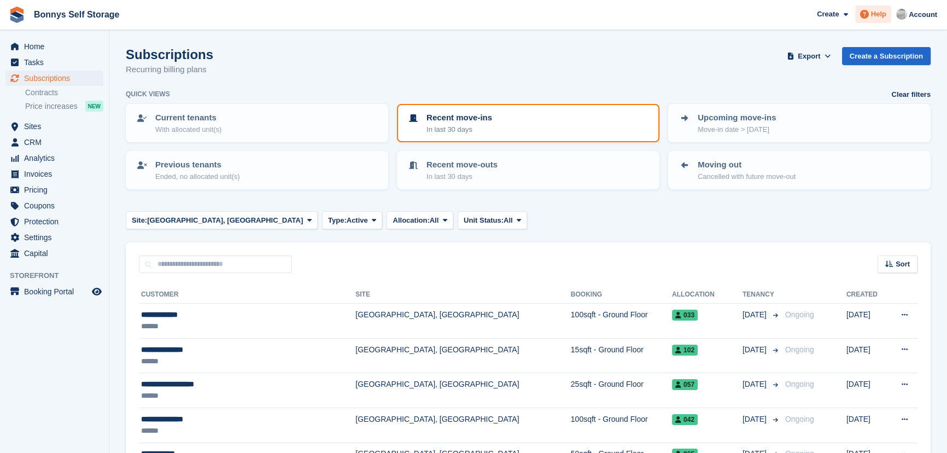
click at [873, 18] on span "Help" at bounding box center [878, 14] width 15 height 11
